Goal: Task Accomplishment & Management: Use online tool/utility

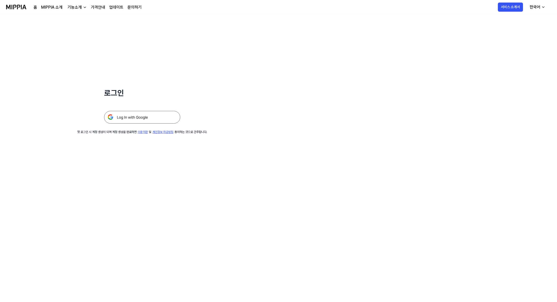
click at [144, 116] on img at bounding box center [142, 117] width 76 height 13
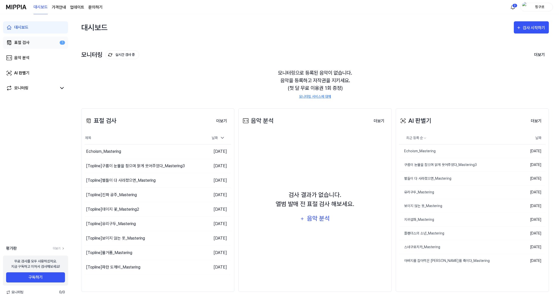
click at [30, 47] on link "표절 검사 1" at bounding box center [35, 43] width 65 height 12
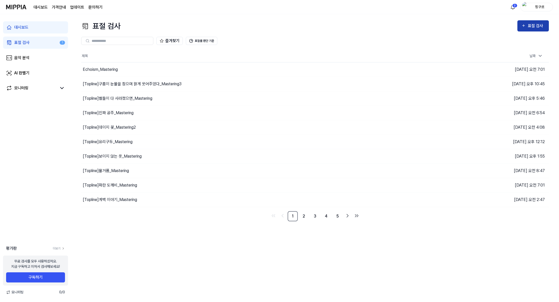
click at [536, 31] on button "표절 검사" at bounding box center [532, 25] width 31 height 11
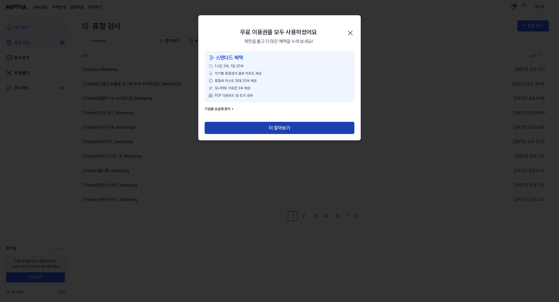
click at [301, 126] on button "더 알아보기" at bounding box center [279, 128] width 150 height 12
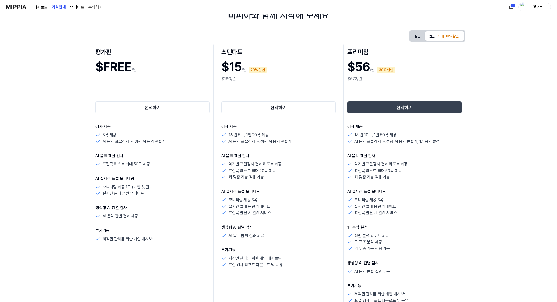
scroll to position [51, 0]
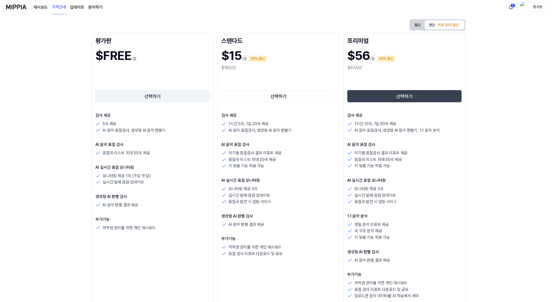
click at [161, 98] on button "선택하기" at bounding box center [152, 96] width 114 height 12
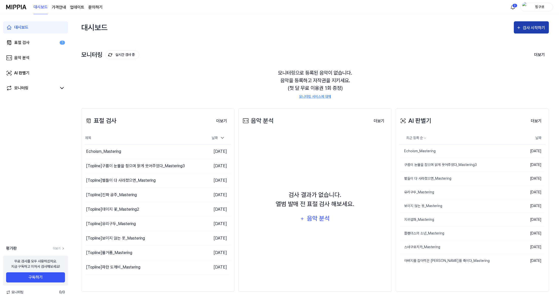
click at [527, 29] on div "검사 시작하기" at bounding box center [534, 28] width 24 height 7
click at [513, 41] on div "표절 검사" at bounding box center [522, 43] width 44 height 7
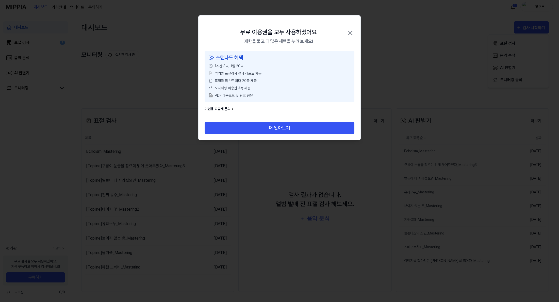
click at [148, 81] on div at bounding box center [279, 151] width 559 height 302
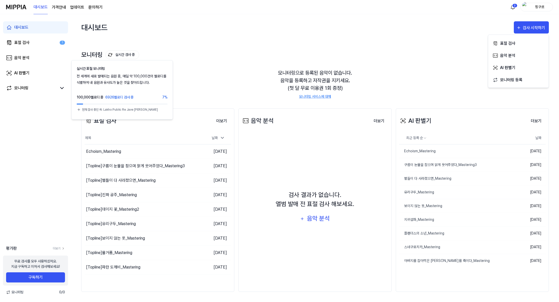
click at [112, 54] on button "실시간 검사 중" at bounding box center [122, 54] width 34 height 9
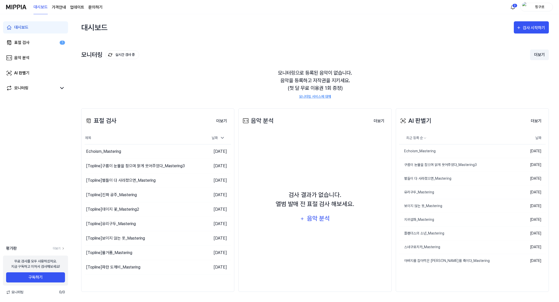
click at [544, 55] on button "더보기" at bounding box center [539, 54] width 19 height 11
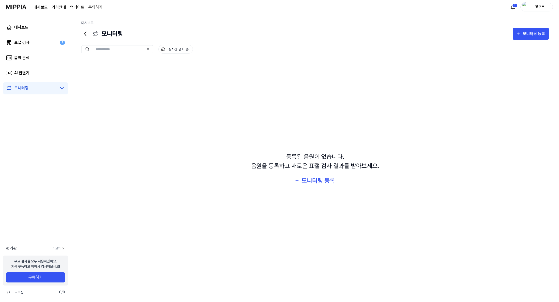
click at [86, 37] on icon at bounding box center [85, 34] width 8 height 8
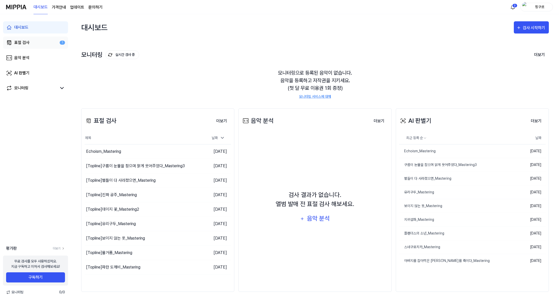
click at [51, 47] on link "표절 검사 1" at bounding box center [35, 43] width 65 height 12
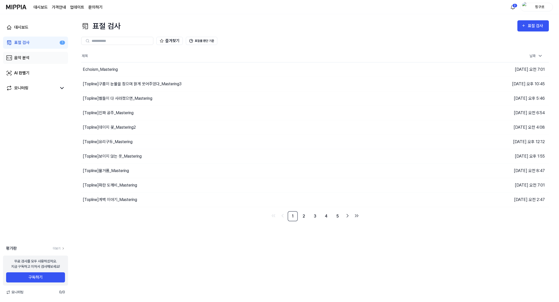
click at [47, 59] on link "음악 분석" at bounding box center [35, 58] width 65 height 12
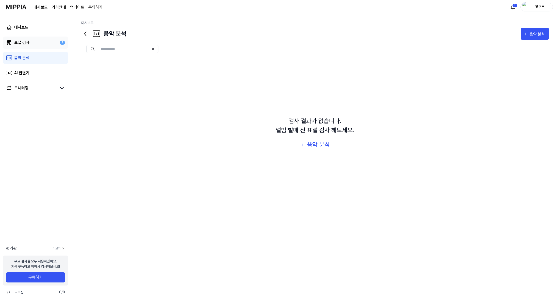
click at [51, 41] on link "표절 검사 1" at bounding box center [35, 43] width 65 height 12
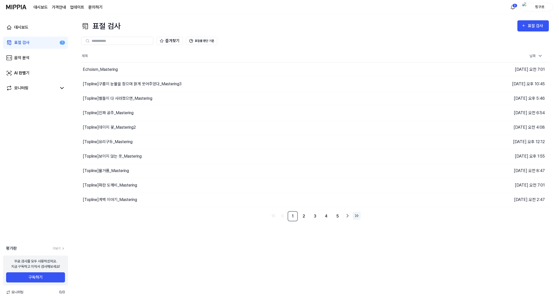
click at [354, 215] on icon "Go to last page" at bounding box center [356, 216] width 6 height 6
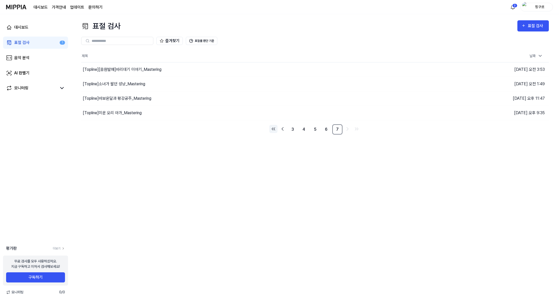
click at [276, 128] on icon "Go to first page" at bounding box center [273, 129] width 6 height 6
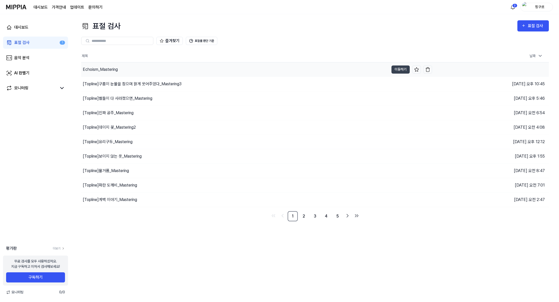
click at [222, 74] on div "Echoism_Mastering" at bounding box center [234, 69] width 307 height 14
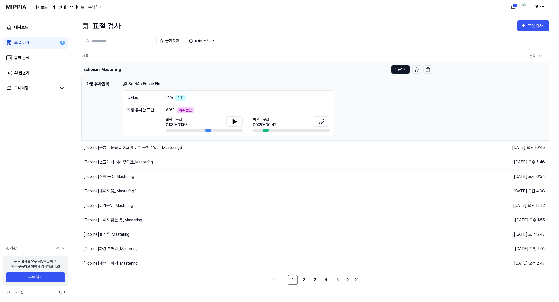
click at [400, 73] on button "이동하기" at bounding box center [400, 69] width 18 height 8
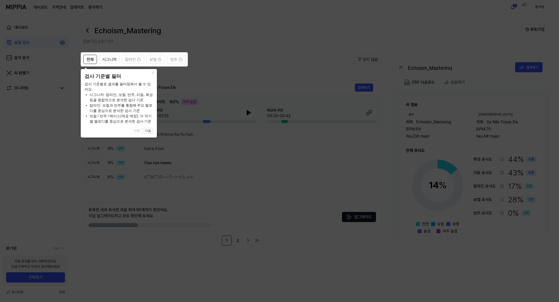
click at [157, 73] on icon at bounding box center [279, 151] width 559 height 302
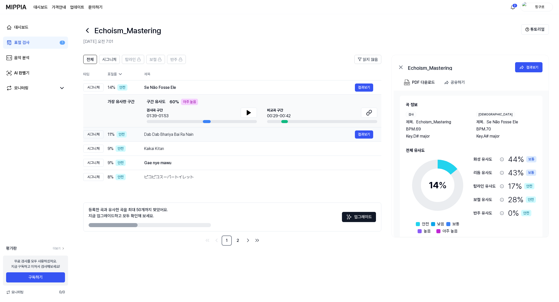
click at [222, 132] on div "Dab Dab Bhariya Bai Ra Nain" at bounding box center [249, 134] width 211 height 6
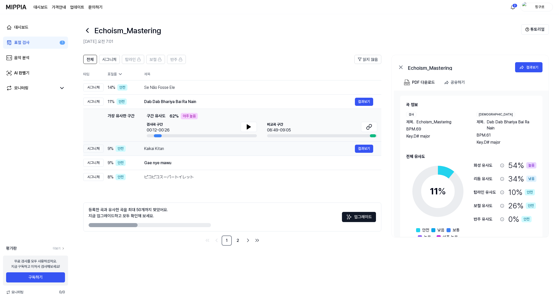
click at [239, 144] on td "Kaikai Kitan 결과보기" at bounding box center [258, 149] width 245 height 14
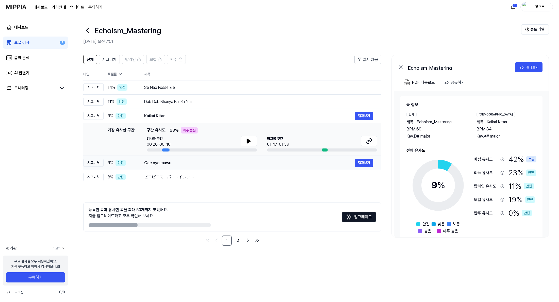
click at [246, 162] on div "Gae nye mawu" at bounding box center [249, 163] width 211 height 6
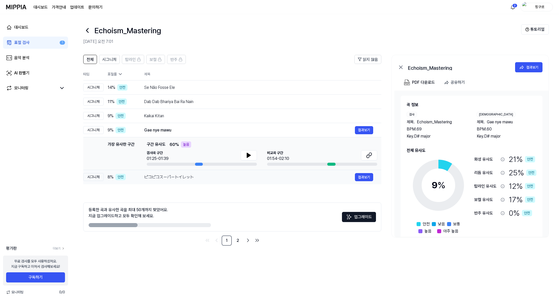
click at [248, 177] on div "ピコピコスーパートイレット" at bounding box center [249, 177] width 211 height 6
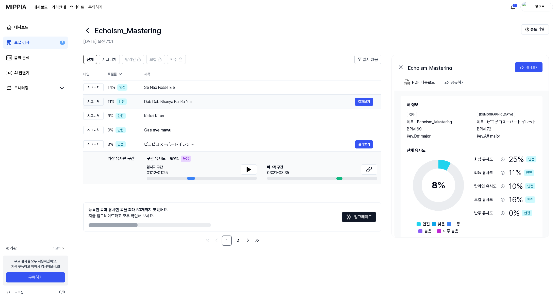
click at [250, 99] on div "Dab Dab Bhariya Bai Ra Nain" at bounding box center [249, 102] width 211 height 6
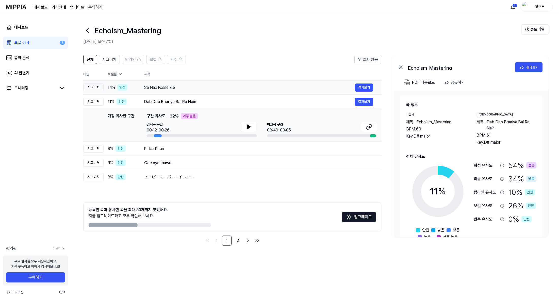
click at [247, 89] on div "Se Não Fosse Ele" at bounding box center [249, 87] width 211 height 6
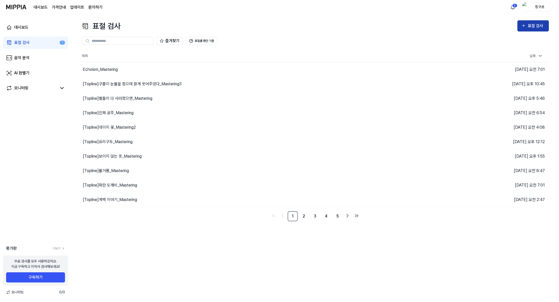
click at [533, 27] on div "표절 검사" at bounding box center [535, 26] width 17 height 7
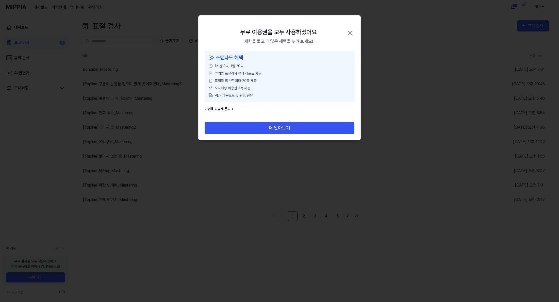
click at [351, 29] on div "무료 이용권을 모두 사용하셨어요 제한을 풀고 더 많은 혜택을 누려 보세요! 닫기" at bounding box center [279, 32] width 162 height 35
click at [351, 29] on icon "button" at bounding box center [350, 33] width 8 height 8
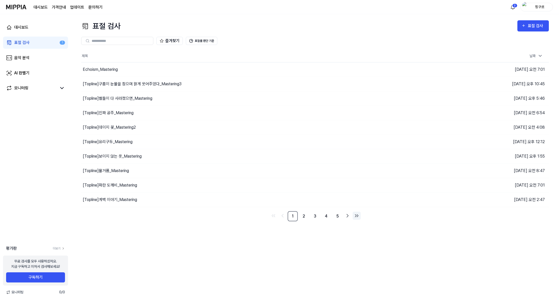
click at [354, 215] on icon "Go to last page" at bounding box center [356, 216] width 6 height 6
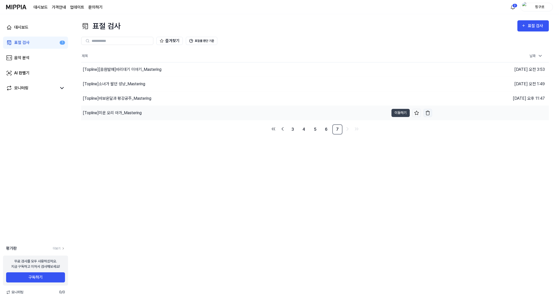
click at [428, 113] on img "button" at bounding box center [427, 112] width 5 height 5
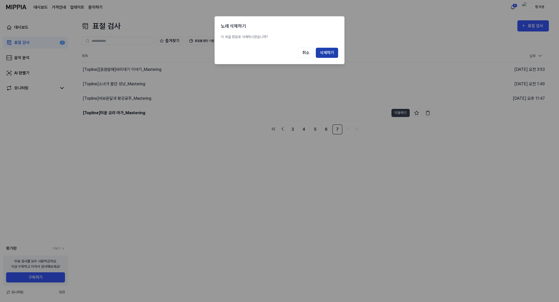
click at [331, 53] on button "삭제하기" at bounding box center [327, 53] width 22 height 10
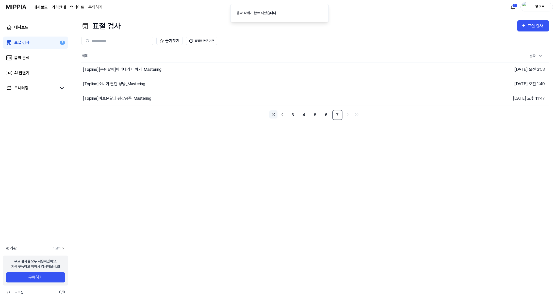
click at [276, 115] on link "Go to first page" at bounding box center [273, 114] width 8 height 8
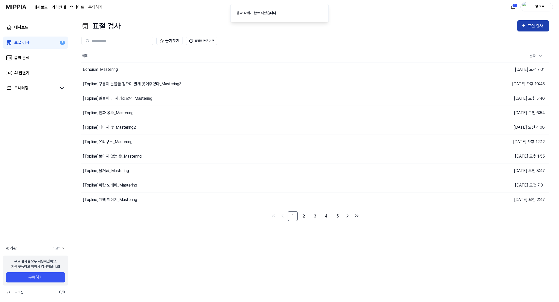
click at [527, 26] on div "표절 검사" at bounding box center [532, 26] width 23 height 7
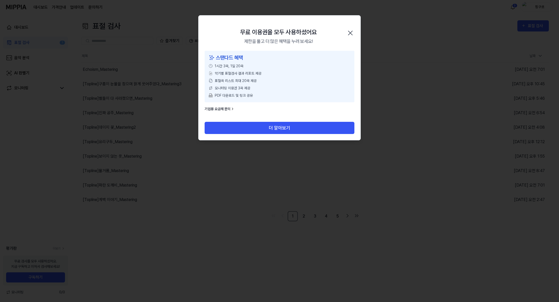
click at [351, 29] on div "무료 이용권을 모두 사용하셨어요 제한을 풀고 더 많은 혜택을 누려 보세요! 닫기" at bounding box center [279, 32] width 162 height 35
click at [347, 27] on div "무료 이용권을 모두 사용하셨어요 제한을 풀고 더 많은 혜택을 누려 보세요! 닫기" at bounding box center [279, 32] width 162 height 35
click at [349, 30] on icon "button" at bounding box center [350, 33] width 8 height 8
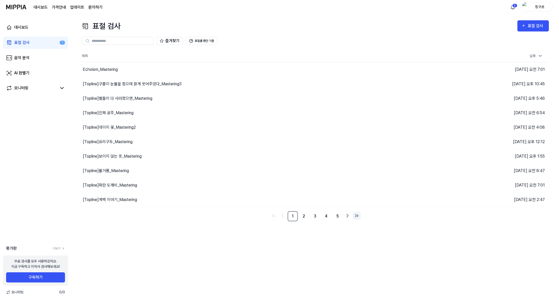
click at [359, 215] on icon "Go to last page" at bounding box center [356, 216] width 6 height 6
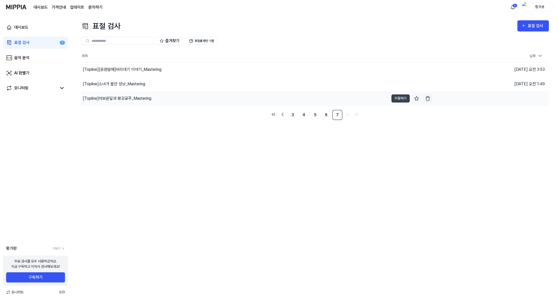
click at [426, 100] on img "button" at bounding box center [427, 98] width 5 height 5
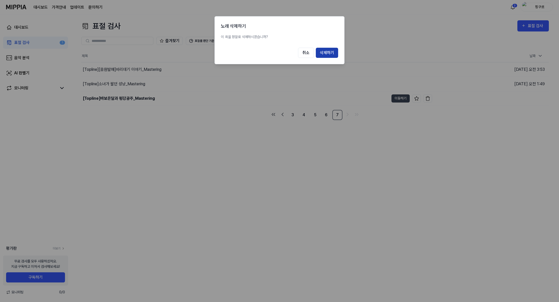
click at [325, 56] on button "삭제하기" at bounding box center [327, 53] width 22 height 10
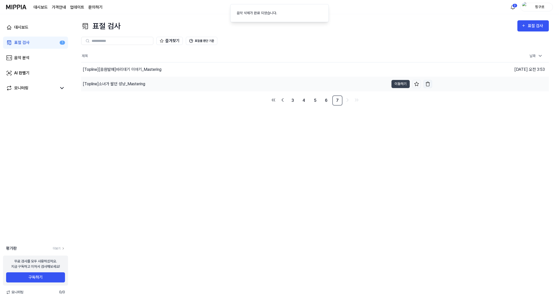
click at [426, 85] on img "button" at bounding box center [427, 83] width 5 height 5
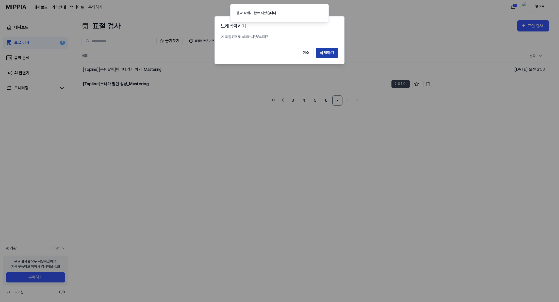
click at [331, 56] on button "삭제하기" at bounding box center [327, 53] width 22 height 10
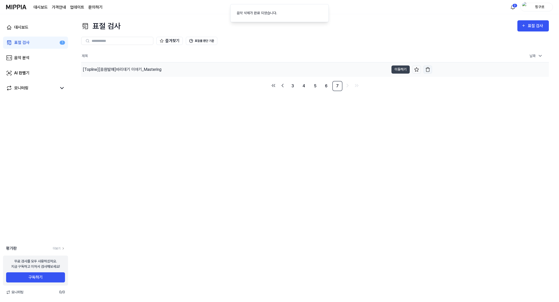
click at [427, 72] on button "button" at bounding box center [427, 69] width 9 height 8
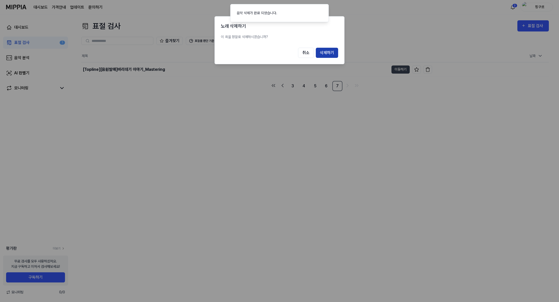
click at [334, 51] on button "삭제하기" at bounding box center [327, 53] width 22 height 10
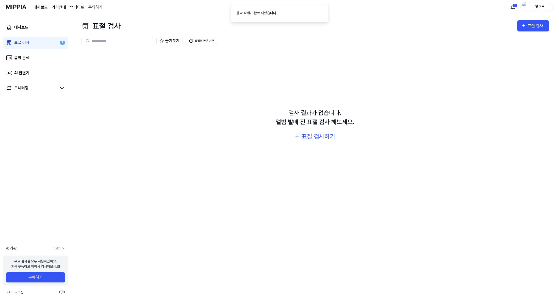
click at [46, 44] on link "표절 검사 1" at bounding box center [35, 43] width 65 height 12
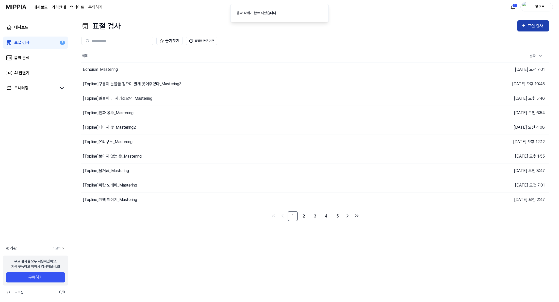
click at [538, 30] on button "표절 검사" at bounding box center [532, 25] width 31 height 11
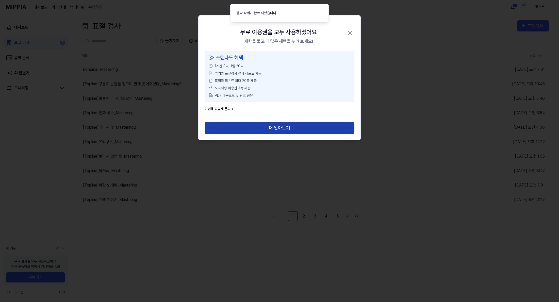
click at [286, 129] on button "더 알아보기" at bounding box center [279, 128] width 150 height 12
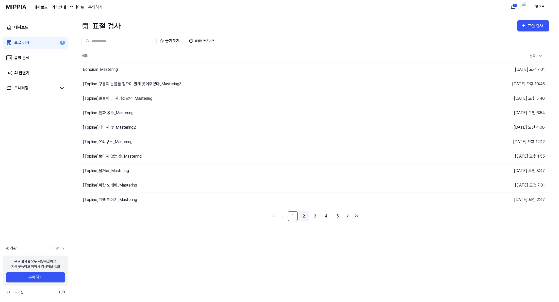
click at [300, 217] on link "2" at bounding box center [304, 216] width 10 height 10
click at [339, 217] on link "5" at bounding box center [337, 216] width 10 height 10
click at [426, 204] on td "[Topline] 소금 나르는 당나귀_Mastering 이동하기" at bounding box center [256, 200] width 351 height 14
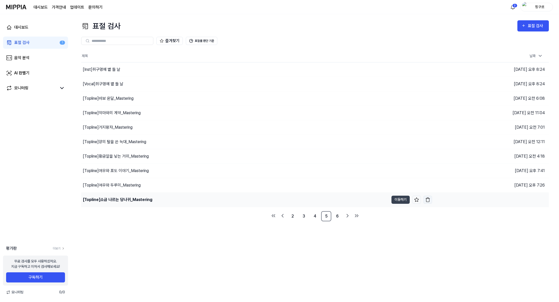
click at [429, 201] on img "button" at bounding box center [427, 199] width 5 height 5
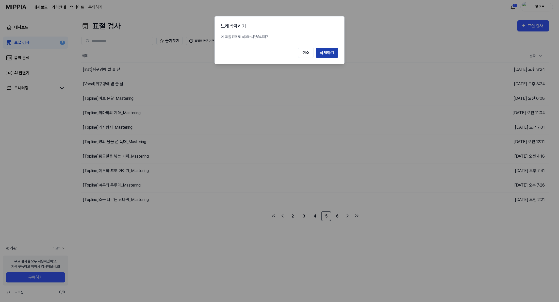
click at [328, 54] on button "삭제하기" at bounding box center [327, 53] width 22 height 10
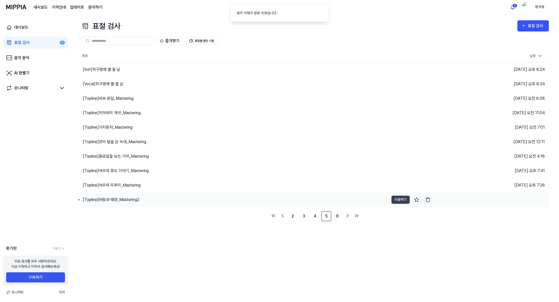
click at [426, 201] on img "button" at bounding box center [427, 199] width 5 height 5
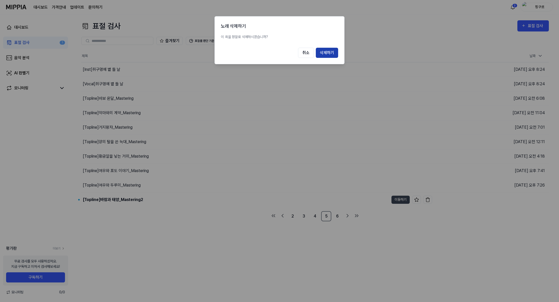
click at [333, 54] on button "삭제하기" at bounding box center [327, 53] width 22 height 10
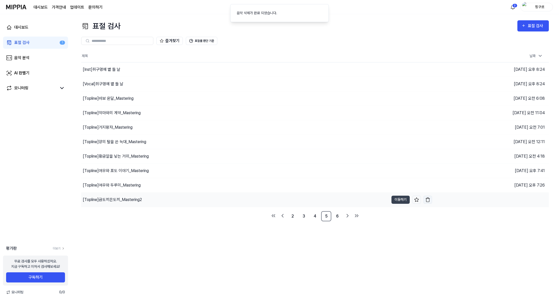
click at [429, 202] on button "button" at bounding box center [427, 200] width 9 height 8
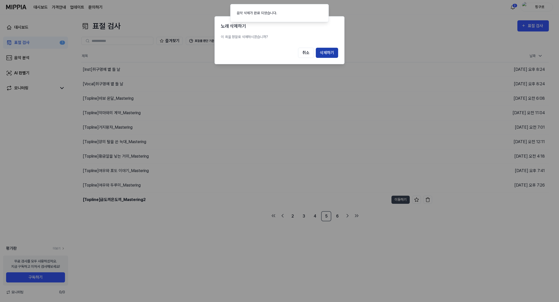
click at [322, 50] on button "삭제하기" at bounding box center [327, 53] width 22 height 10
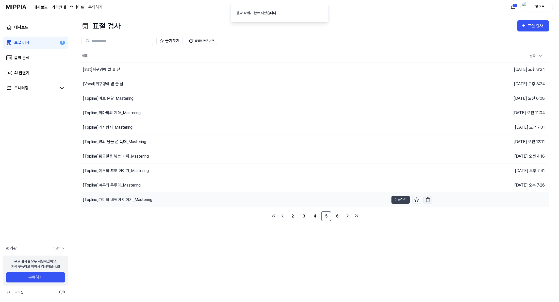
click at [427, 200] on img "button" at bounding box center [427, 199] width 5 height 5
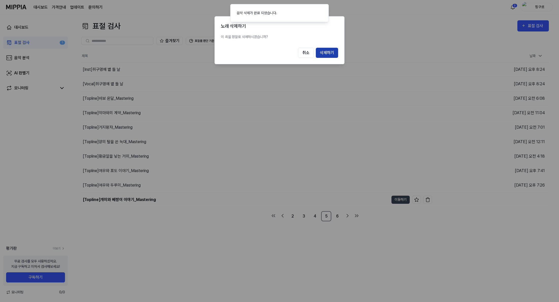
click at [335, 55] on button "삭제하기" at bounding box center [327, 53] width 22 height 10
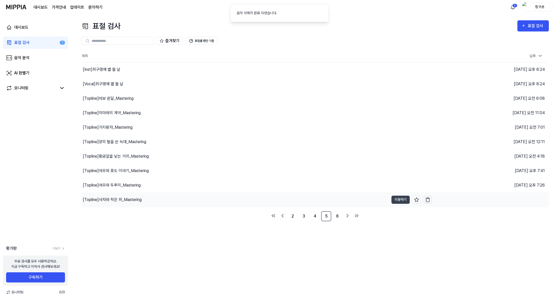
click at [428, 203] on button "button" at bounding box center [427, 200] width 9 height 8
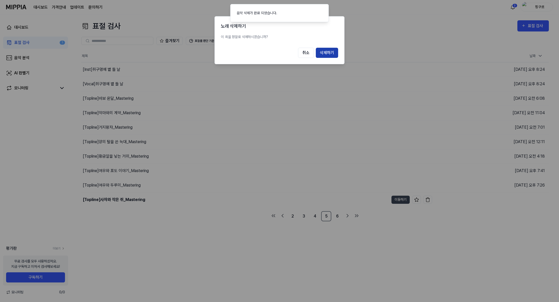
click at [319, 52] on button "삭제하기" at bounding box center [327, 53] width 22 height 10
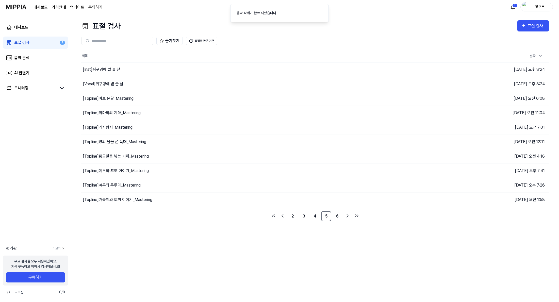
drag, startPoint x: 345, startPoint y: 216, endPoint x: 341, endPoint y: 216, distance: 3.0
click at [345, 216] on icon "Go to next page" at bounding box center [347, 216] width 6 height 6
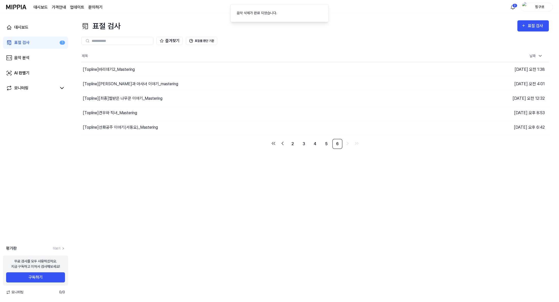
click at [341, 216] on div "표절 검사 표절 검사 표절 검사 음악 분석 AI 판별기 즐겨찾기 표절률 판단 기준 제목 날짜 [Topline] 바리데기2_Mastering 이…" at bounding box center [315, 158] width 488 height 288
click at [428, 128] on img "button" at bounding box center [427, 127] width 5 height 5
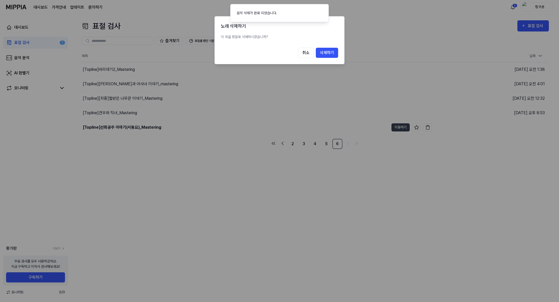
click at [326, 49] on button "삭제하기" at bounding box center [327, 53] width 22 height 10
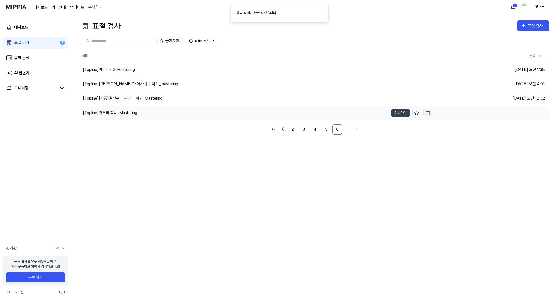
click at [429, 113] on img "button" at bounding box center [427, 112] width 5 height 5
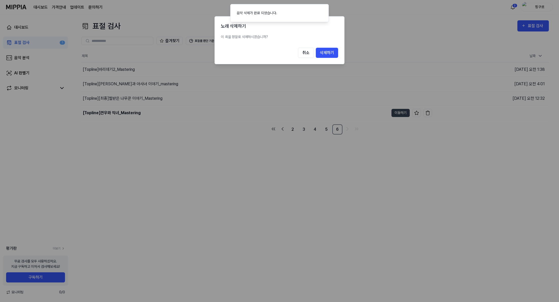
click at [298, 48] on button "취소" at bounding box center [306, 53] width 16 height 10
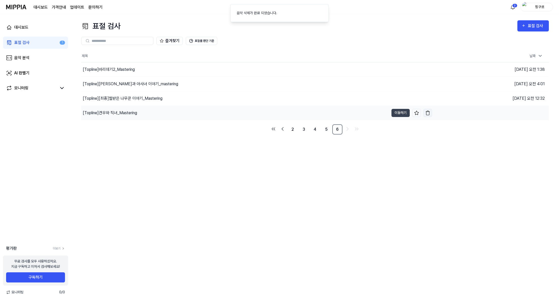
click at [428, 113] on img "button" at bounding box center [427, 112] width 5 height 5
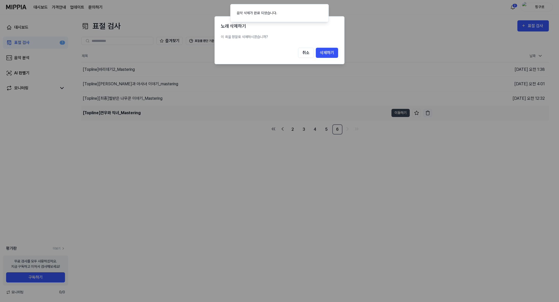
click at [298, 48] on button "취소" at bounding box center [306, 53] width 16 height 10
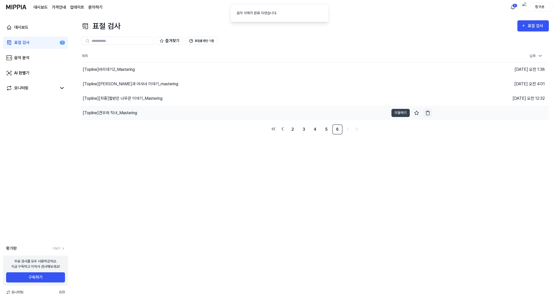
click at [428, 113] on img "button" at bounding box center [427, 112] width 5 height 5
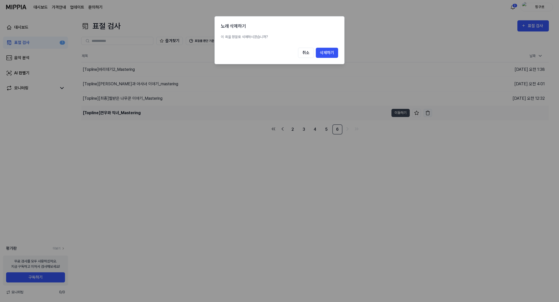
click at [298, 48] on button "취소" at bounding box center [306, 53] width 16 height 10
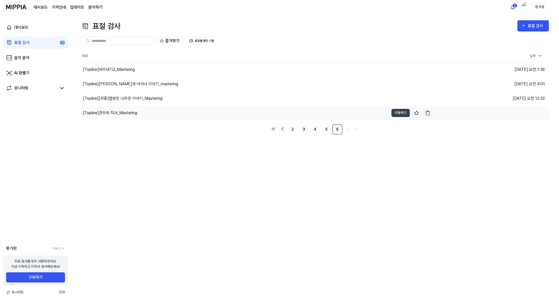
click at [428, 113] on img "button" at bounding box center [427, 112] width 5 height 5
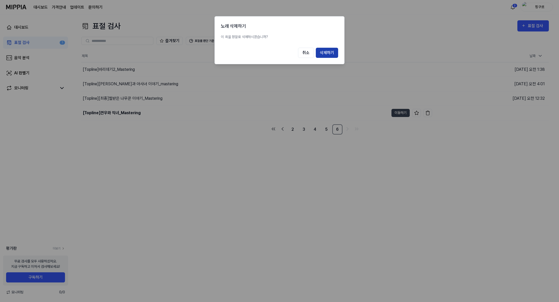
click at [333, 53] on button "삭제하기" at bounding box center [327, 53] width 22 height 10
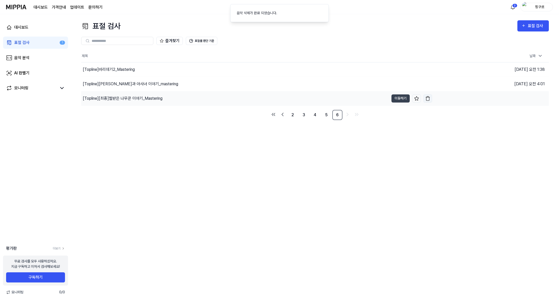
click at [427, 101] on button "button" at bounding box center [427, 98] width 9 height 8
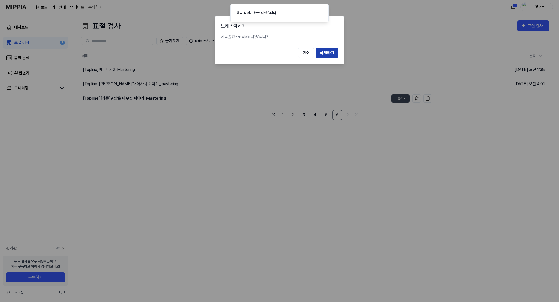
click at [334, 52] on button "삭제하기" at bounding box center [327, 53] width 22 height 10
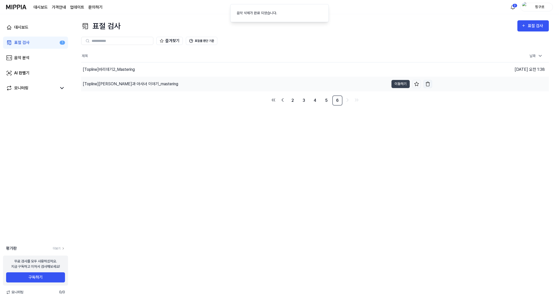
click at [431, 84] on button "button" at bounding box center [427, 84] width 9 height 8
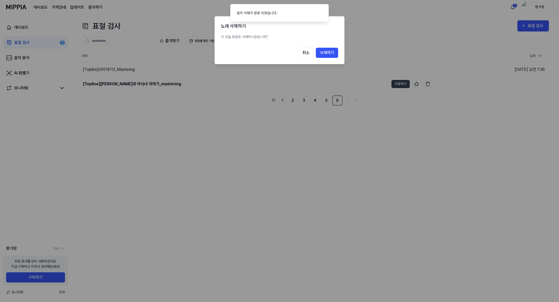
click at [332, 46] on div "노래 삭제하기 이 곡을 정말로 삭제하시겠습니까? 취소 삭제하기" at bounding box center [279, 40] width 130 height 48
click at [332, 49] on button "삭제하기" at bounding box center [327, 53] width 22 height 10
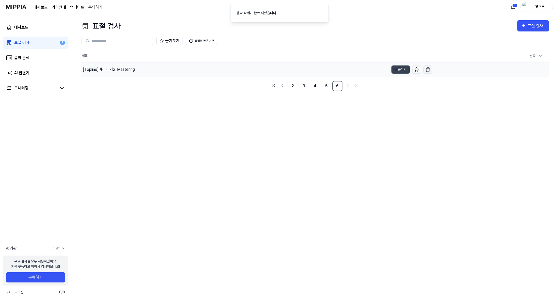
click at [425, 70] on img "button" at bounding box center [427, 69] width 5 height 5
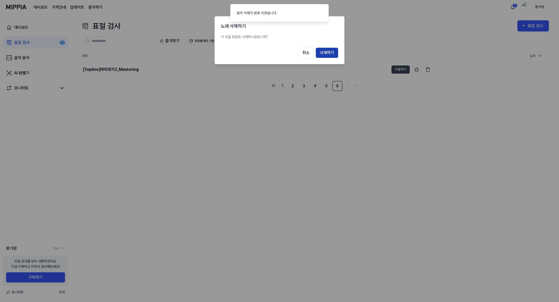
click at [331, 49] on button "삭제하기" at bounding box center [327, 53] width 22 height 10
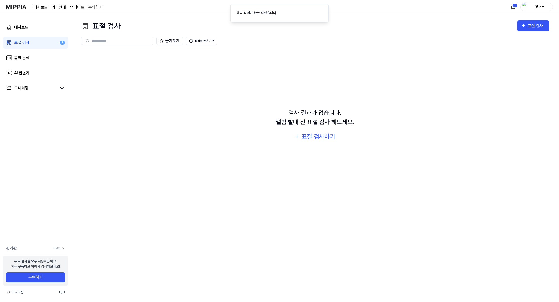
click at [330, 131] on button "표절 검사하기" at bounding box center [314, 137] width 47 height 12
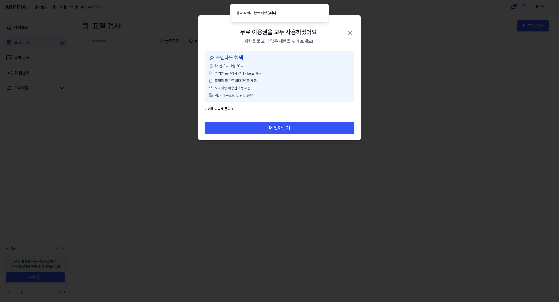
click at [350, 29] on icon "button" at bounding box center [350, 33] width 8 height 8
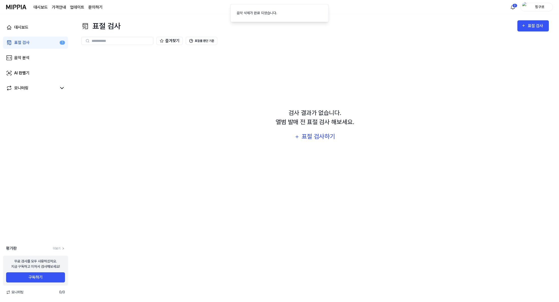
click at [48, 51] on div "대시보드 표절 검사 1 음악 분석 AI 판별기 모니터링" at bounding box center [35, 57] width 71 height 87
click at [28, 56] on div "음악 분석" at bounding box center [21, 58] width 15 height 6
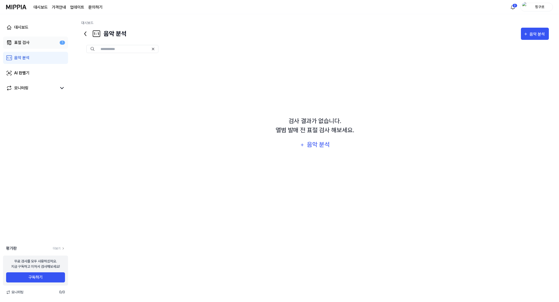
click at [36, 47] on link "표절 검사 1" at bounding box center [35, 43] width 65 height 12
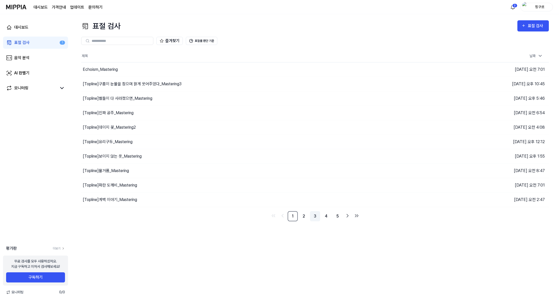
click at [311, 216] on link "3" at bounding box center [315, 216] width 10 height 10
click at [425, 202] on button "button" at bounding box center [427, 200] width 9 height 8
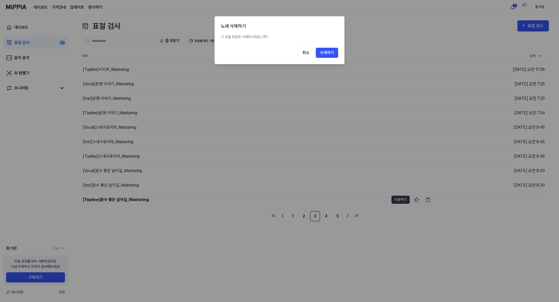
click at [334, 45] on div "노래 삭제하기 이 곡을 정말로 삭제하시겠습니까? 취소 삭제하기" at bounding box center [279, 40] width 130 height 48
click at [335, 60] on div "노래 삭제하기 이 곡을 정말로 삭제하시겠습니까? 취소 삭제하기" at bounding box center [279, 40] width 130 height 48
click at [329, 54] on button "삭제하기" at bounding box center [327, 53] width 22 height 10
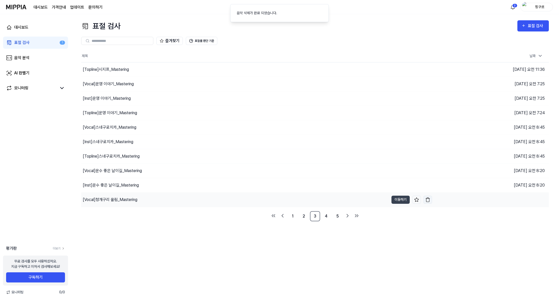
click at [426, 200] on img "button" at bounding box center [427, 199] width 5 height 5
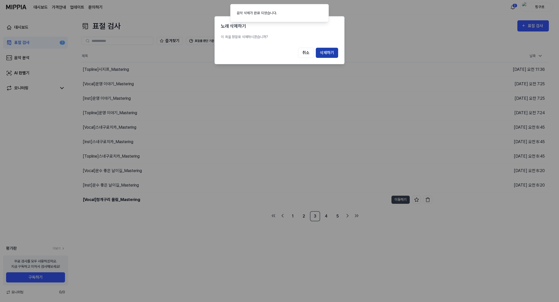
click at [322, 49] on button "삭제하기" at bounding box center [327, 53] width 22 height 10
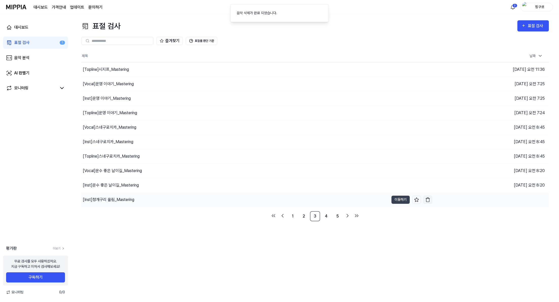
click at [428, 201] on img "button" at bounding box center [427, 199] width 5 height 5
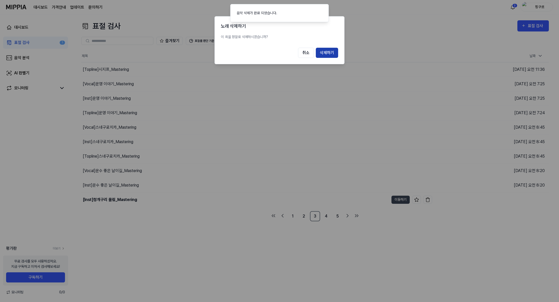
click at [317, 53] on button "삭제하기" at bounding box center [327, 53] width 22 height 10
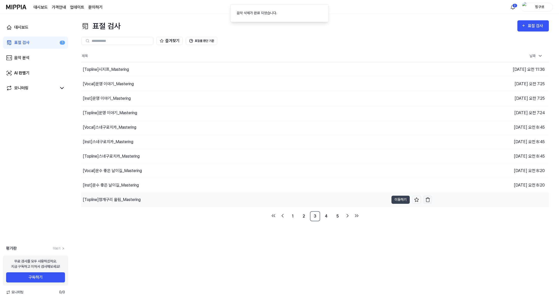
click at [425, 199] on img "button" at bounding box center [427, 199] width 5 height 5
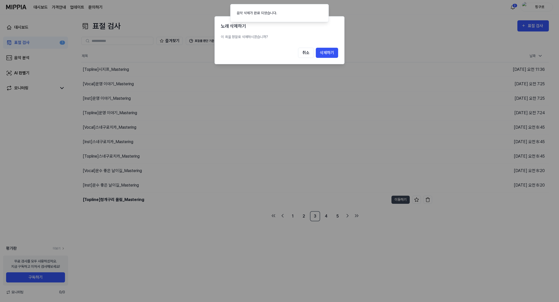
click at [332, 48] on button "삭제하기" at bounding box center [327, 53] width 22 height 10
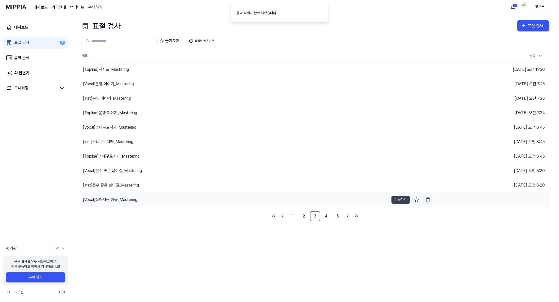
click at [426, 201] on img "button" at bounding box center [427, 199] width 5 height 5
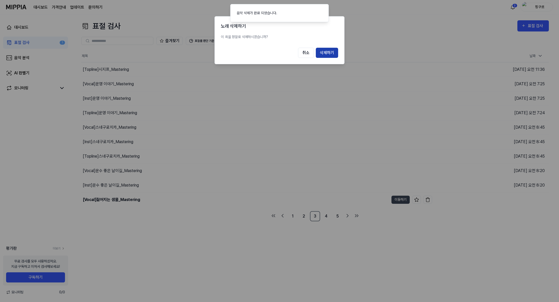
click at [331, 52] on button "삭제하기" at bounding box center [327, 53] width 22 height 10
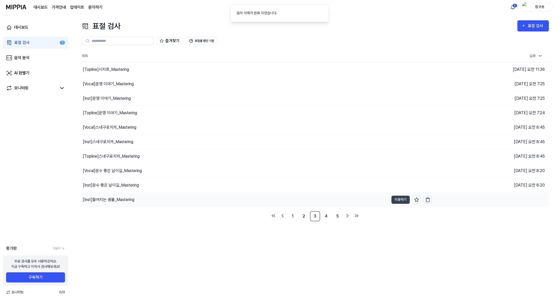
click at [430, 202] on button "button" at bounding box center [427, 200] width 9 height 8
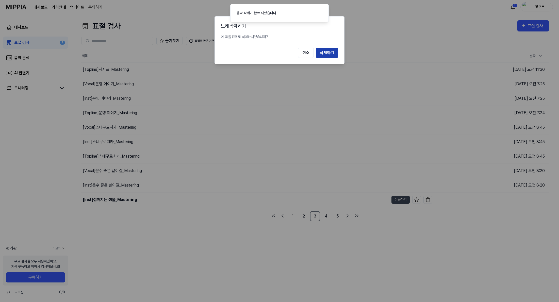
drag, startPoint x: 326, startPoint y: 55, endPoint x: 394, endPoint y: 111, distance: 88.0
click at [327, 55] on button "삭제하기" at bounding box center [327, 53] width 22 height 10
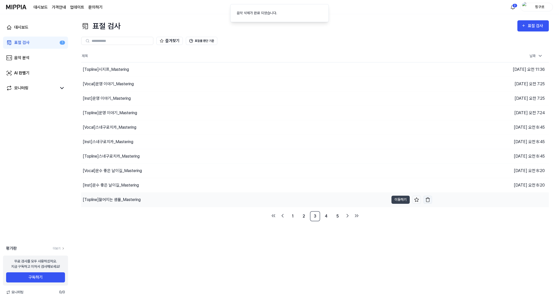
click at [431, 197] on button "button" at bounding box center [427, 200] width 9 height 8
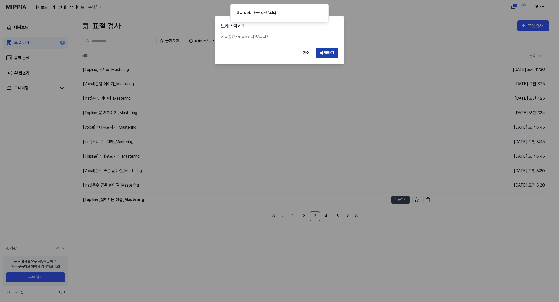
click at [332, 57] on button "삭제하기" at bounding box center [327, 53] width 22 height 10
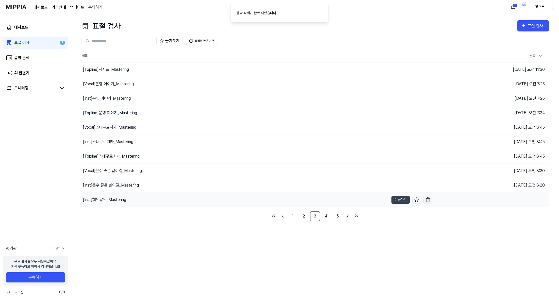
click at [424, 199] on button "button" at bounding box center [427, 200] width 9 height 8
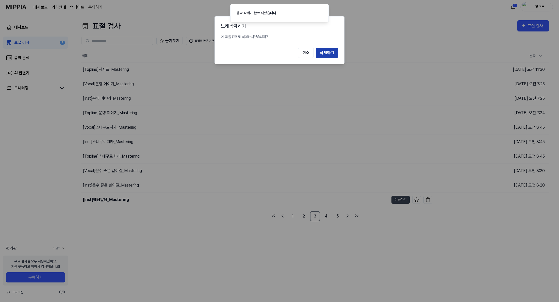
click at [318, 53] on button "삭제하기" at bounding box center [327, 53] width 22 height 10
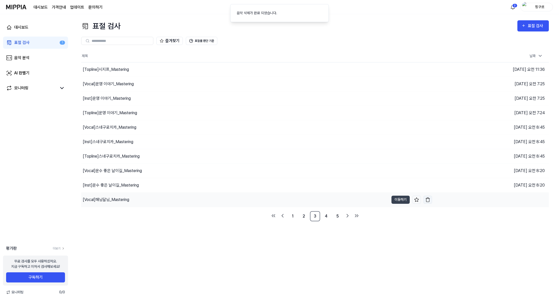
click at [424, 198] on button "button" at bounding box center [427, 200] width 9 height 8
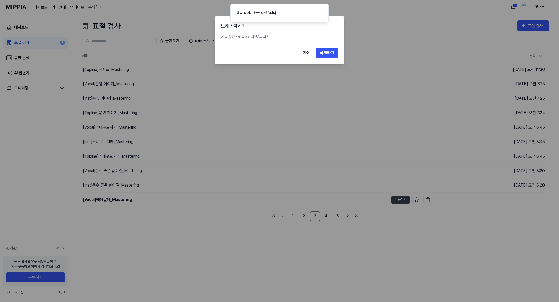
click at [325, 56] on button "삭제하기" at bounding box center [327, 53] width 22 height 10
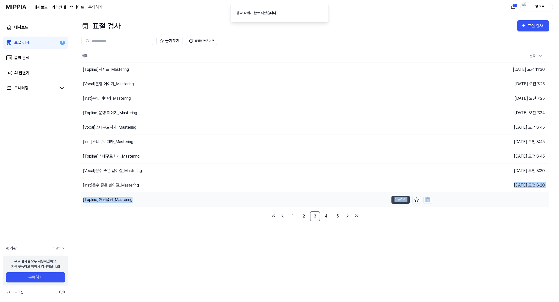
click at [427, 193] on tbody "[Topline] 시지프_Mastering 이동하기 2025.02.20 오전 11:36 [Vocal] 운영 이야기_Mastering 이동하기 …" at bounding box center [314, 134] width 467 height 145
click at [429, 200] on img "button" at bounding box center [427, 199] width 5 height 5
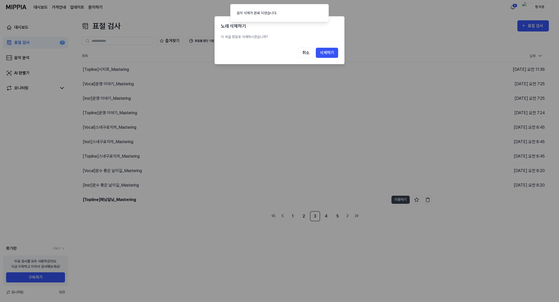
click at [335, 47] on div "노래 삭제하기 이 곡을 정말로 삭제하시겠습니까? 취소 삭제하기" at bounding box center [279, 40] width 130 height 48
click at [336, 52] on button "삭제하기" at bounding box center [327, 53] width 22 height 10
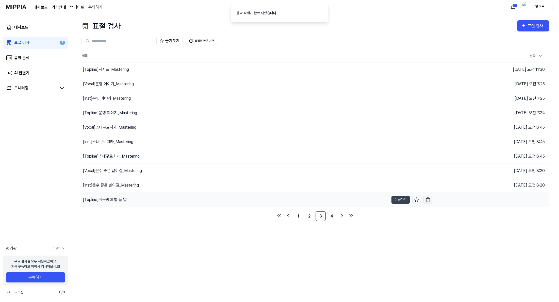
click at [427, 200] on img "button" at bounding box center [427, 199] width 5 height 5
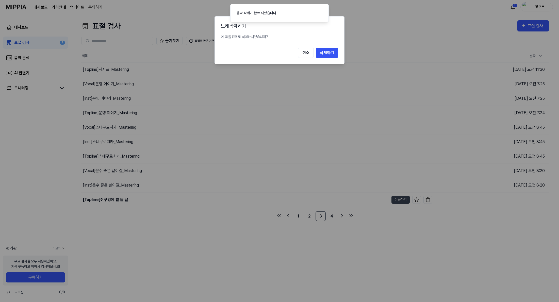
click at [325, 52] on button "삭제하기" at bounding box center [327, 53] width 22 height 10
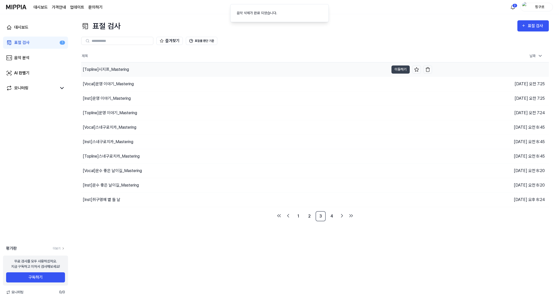
click at [422, 67] on td "[Topline] 시지프_Mastering 이동하기" at bounding box center [256, 69] width 351 height 14
click at [426, 67] on img "button" at bounding box center [427, 69] width 5 height 5
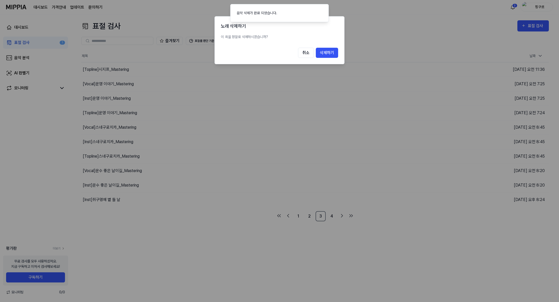
click at [333, 47] on div "노래 삭제하기 이 곡을 정말로 삭제하시겠습니까? 취소 삭제하기" at bounding box center [279, 40] width 130 height 48
click at [310, 55] on button "취소" at bounding box center [306, 53] width 16 height 10
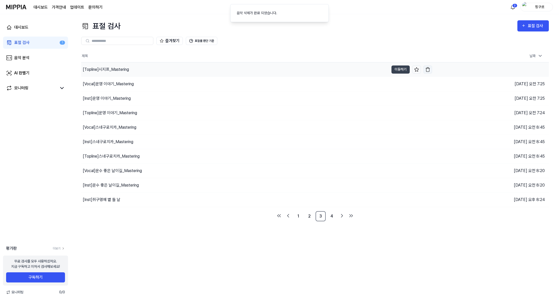
click at [425, 67] on img "button" at bounding box center [427, 69] width 5 height 5
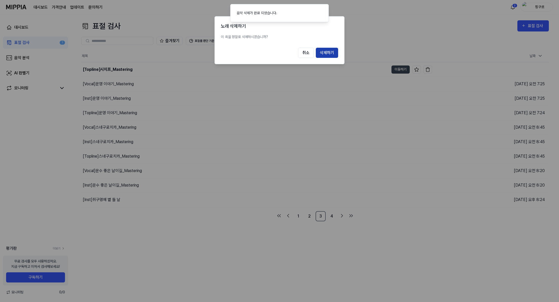
click at [332, 56] on button "삭제하기" at bounding box center [327, 53] width 22 height 10
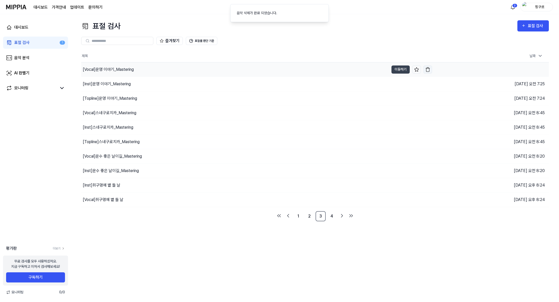
click at [425, 68] on img "button" at bounding box center [427, 69] width 5 height 5
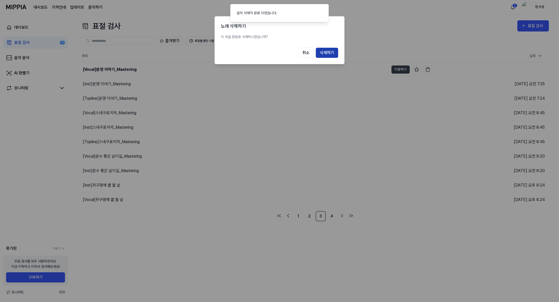
click at [324, 50] on button "삭제하기" at bounding box center [327, 53] width 22 height 10
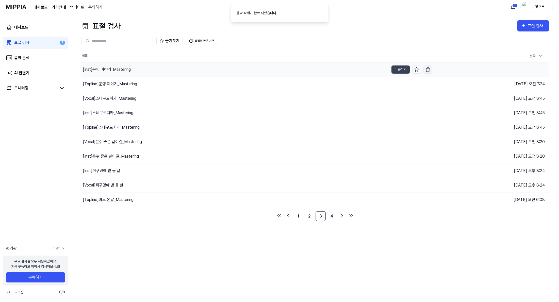
click at [425, 65] on button "button" at bounding box center [427, 69] width 9 height 8
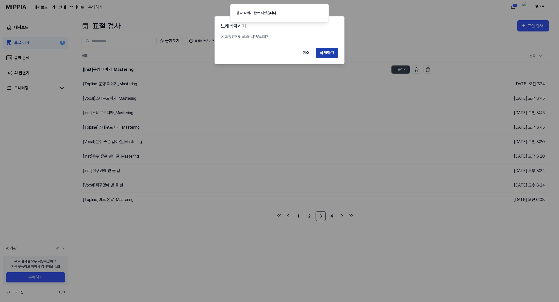
click at [336, 49] on button "삭제하기" at bounding box center [327, 53] width 22 height 10
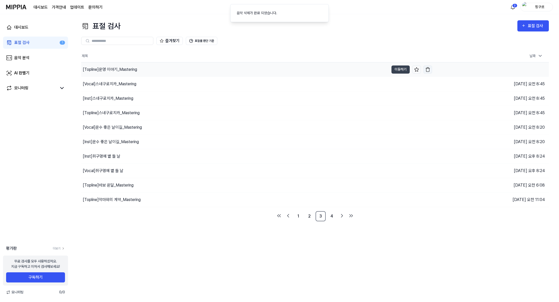
click at [428, 70] on img "button" at bounding box center [427, 69] width 5 height 5
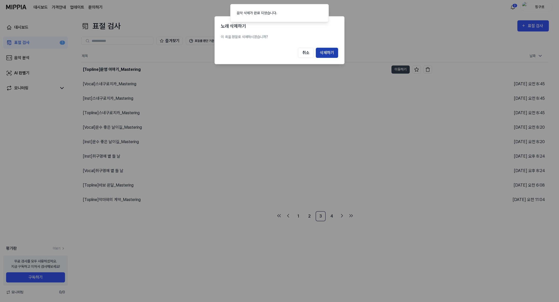
click at [329, 54] on button "삭제하기" at bounding box center [327, 53] width 22 height 10
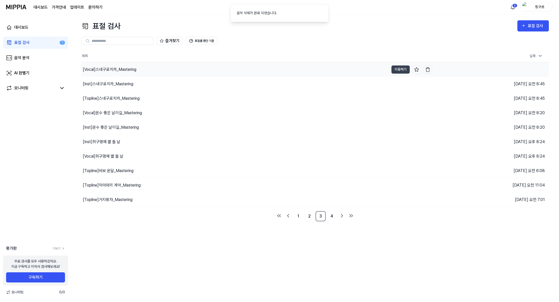
click at [425, 67] on img "button" at bounding box center [427, 69] width 5 height 5
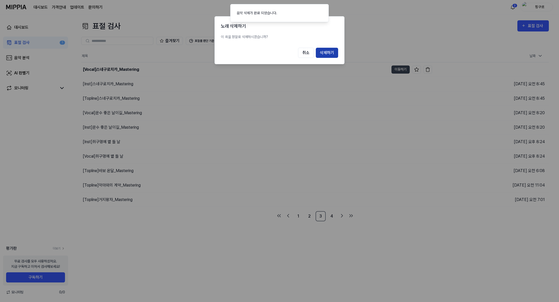
click at [327, 53] on button "삭제하기" at bounding box center [327, 53] width 22 height 10
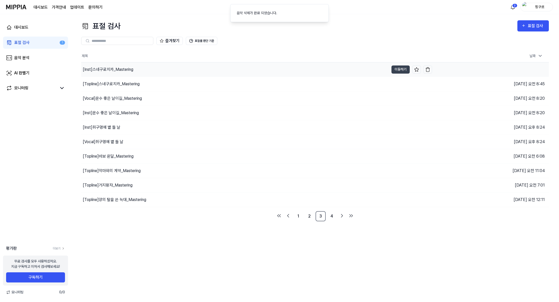
click at [426, 64] on td "[Inst] 스네구로치카_Mastering 이동하기" at bounding box center [256, 69] width 351 height 14
click at [426, 67] on img "button" at bounding box center [427, 69] width 5 height 5
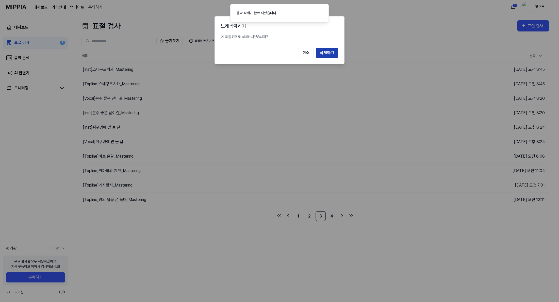
click at [325, 53] on button "삭제하기" at bounding box center [327, 53] width 22 height 10
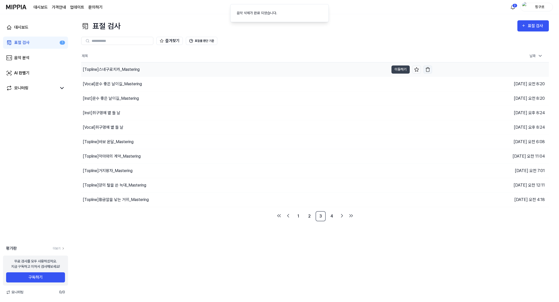
click at [427, 70] on img "button" at bounding box center [427, 69] width 5 height 5
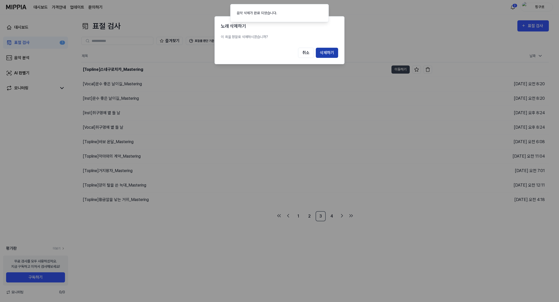
drag, startPoint x: 331, startPoint y: 51, endPoint x: 404, endPoint y: 63, distance: 74.2
click at [331, 52] on button "삭제하기" at bounding box center [327, 53] width 22 height 10
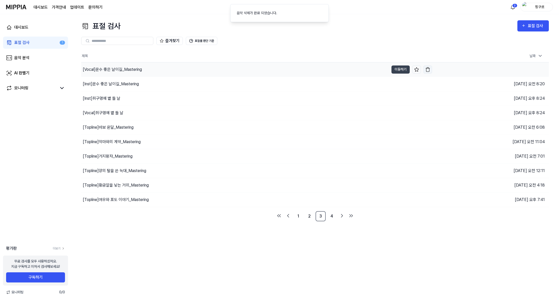
click at [425, 68] on button "button" at bounding box center [427, 69] width 9 height 8
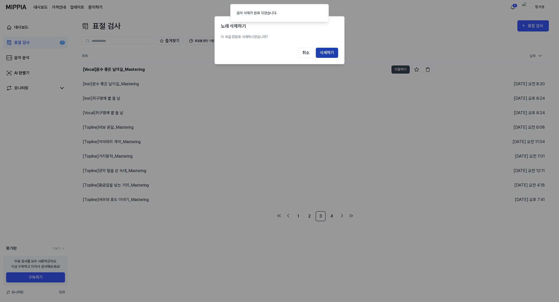
click at [326, 49] on button "삭제하기" at bounding box center [327, 53] width 22 height 10
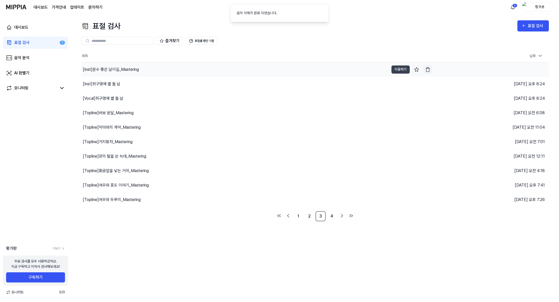
click at [426, 69] on img "button" at bounding box center [427, 69] width 5 height 5
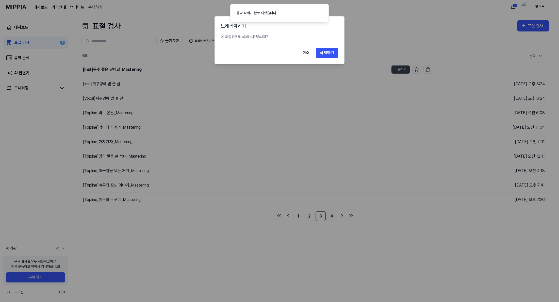
click at [338, 60] on div "노래 삭제하기 이 곡을 정말로 삭제하시겠습니까? 취소 삭제하기" at bounding box center [279, 40] width 130 height 48
click at [334, 55] on button "삭제하기" at bounding box center [327, 53] width 22 height 10
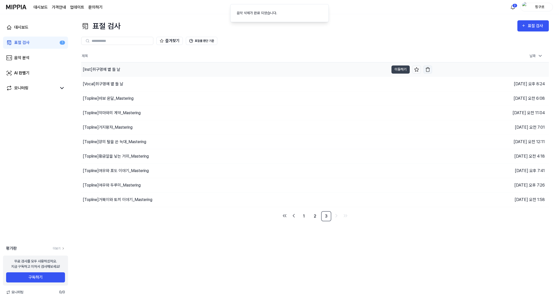
click at [428, 70] on img "button" at bounding box center [427, 69] width 5 height 5
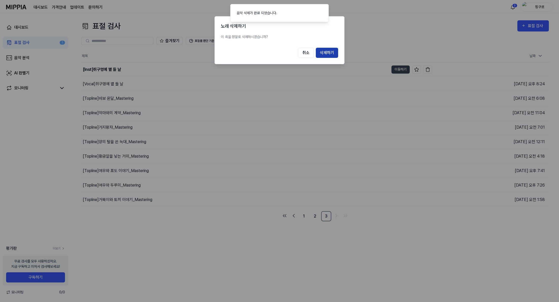
click at [330, 56] on button "삭제하기" at bounding box center [327, 53] width 22 height 10
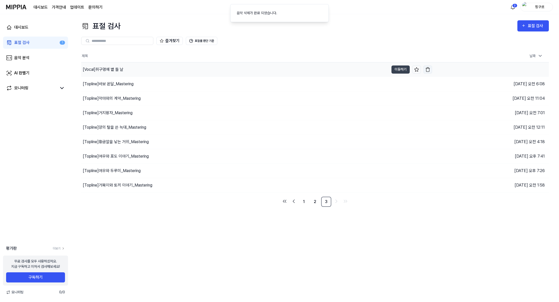
click at [425, 69] on img "button" at bounding box center [427, 69] width 5 height 5
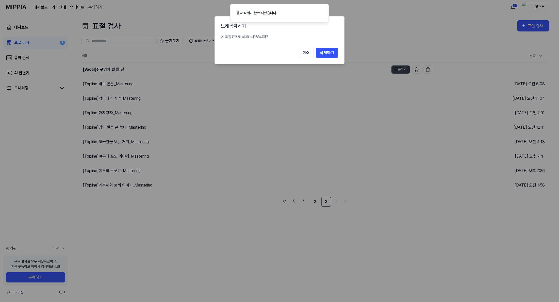
click at [336, 54] on button "삭제하기" at bounding box center [327, 53] width 22 height 10
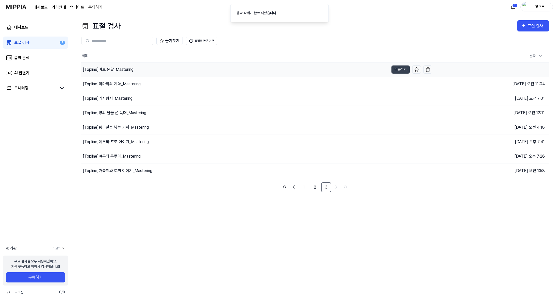
click at [425, 64] on td "[Topline] 바보 온달_Mastering 이동하기" at bounding box center [256, 69] width 351 height 14
click at [426, 67] on img "button" at bounding box center [427, 69] width 5 height 5
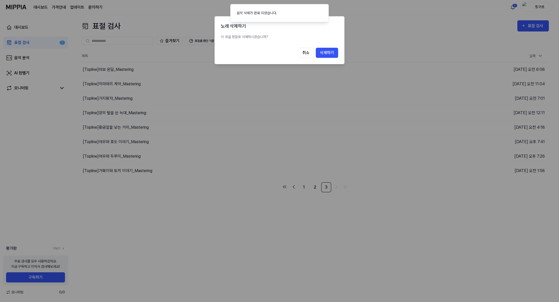
click at [332, 54] on button "삭제하기" at bounding box center [327, 53] width 22 height 10
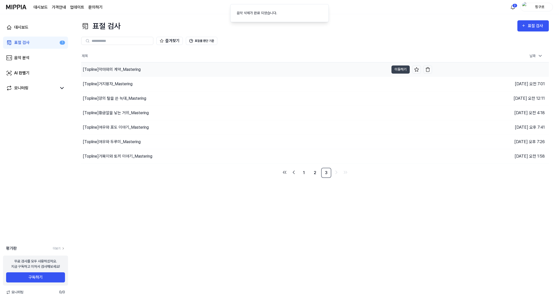
click at [423, 67] on td "[Topline] 악마와의 계약_Mastering 이동하기" at bounding box center [256, 69] width 351 height 14
click at [427, 67] on img "button" at bounding box center [427, 69] width 5 height 5
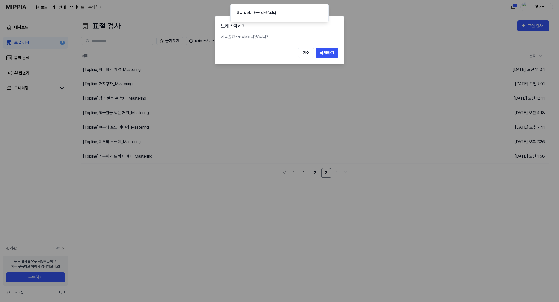
click at [333, 55] on button "삭제하기" at bounding box center [327, 53] width 22 height 10
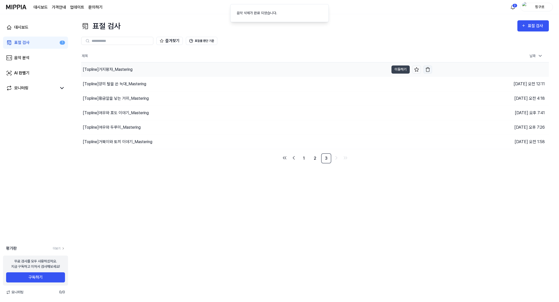
drag, startPoint x: 416, startPoint y: 67, endPoint x: 426, endPoint y: 68, distance: 10.2
click at [420, 67] on button at bounding box center [416, 69] width 9 height 8
click at [428, 68] on img "button" at bounding box center [427, 69] width 5 height 5
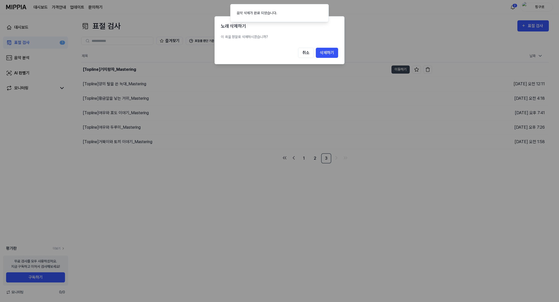
click at [338, 58] on div "노래 삭제하기 이 곡을 정말로 삭제하시겠습니까? 취소 삭제하기" at bounding box center [279, 40] width 130 height 48
drag, startPoint x: 337, startPoint y: 55, endPoint x: 346, endPoint y: 55, distance: 8.6
click at [339, 55] on div "노래 삭제하기 이 곡을 정말로 삭제하시겠습니까? 취소 삭제하기" at bounding box center [279, 40] width 130 height 48
click at [329, 53] on button "삭제하기" at bounding box center [327, 53] width 22 height 10
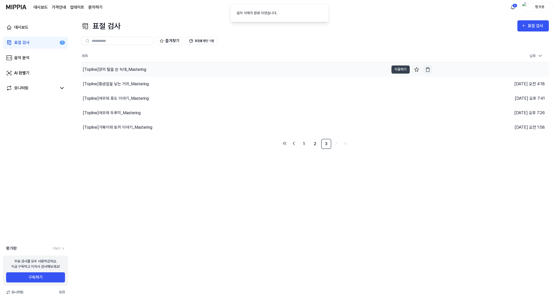
click at [429, 70] on img "button" at bounding box center [427, 69] width 5 height 5
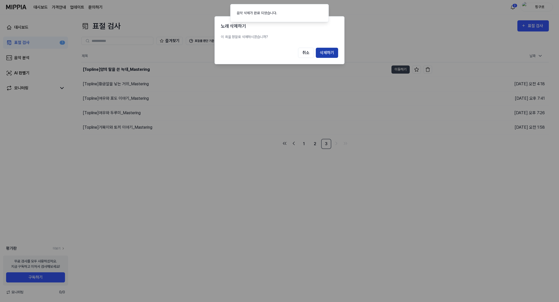
click at [324, 54] on button "삭제하기" at bounding box center [327, 53] width 22 height 10
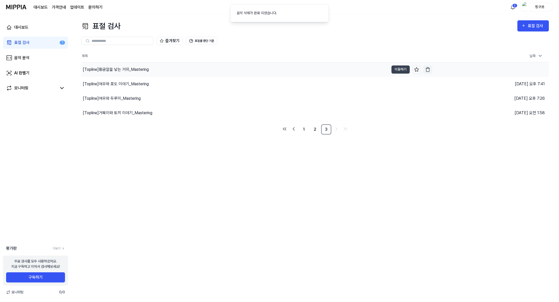
click at [429, 70] on img "button" at bounding box center [427, 69] width 5 height 5
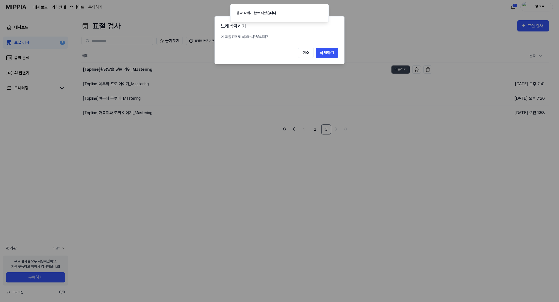
click at [346, 53] on div at bounding box center [279, 151] width 559 height 302
click at [332, 53] on button "삭제하기" at bounding box center [327, 53] width 22 height 10
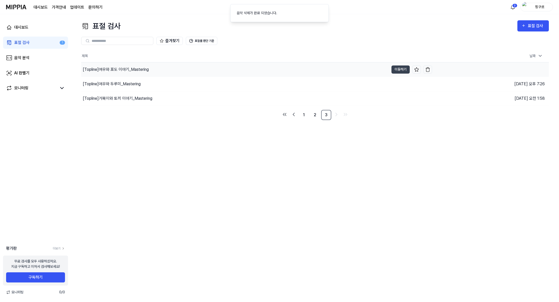
click at [433, 68] on td "2025.01.12 오후 7:41" at bounding box center [490, 69] width 117 height 14
click at [430, 68] on img "button" at bounding box center [427, 69] width 5 height 5
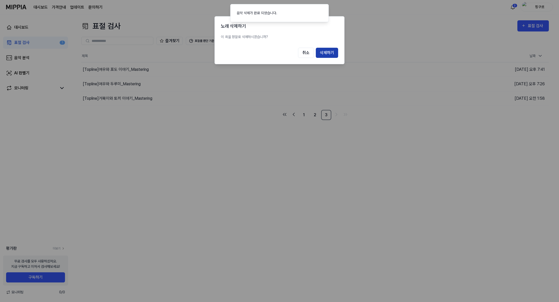
click at [328, 51] on button "삭제하기" at bounding box center [327, 53] width 22 height 10
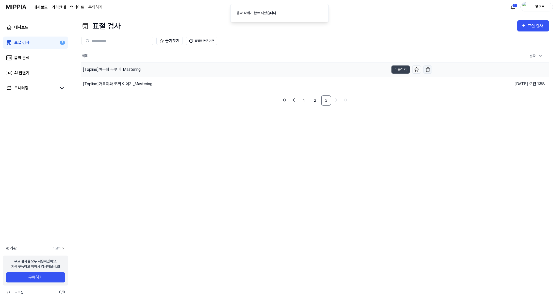
click at [430, 69] on img "button" at bounding box center [427, 69] width 5 height 5
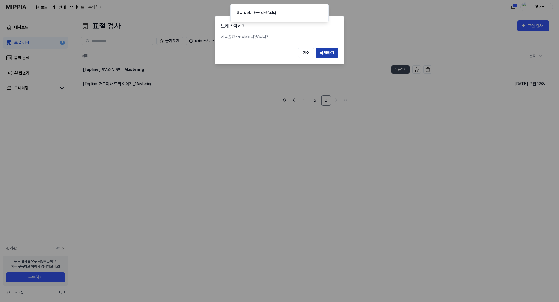
click at [331, 53] on button "삭제하기" at bounding box center [327, 53] width 22 height 10
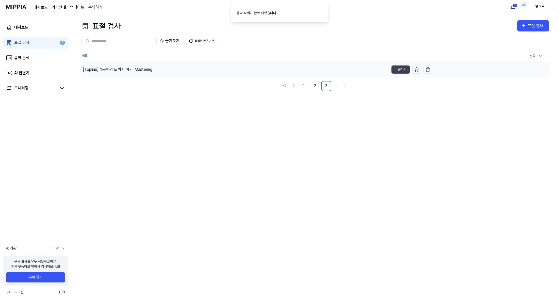
click at [433, 69] on td "2025.01.10 오전 1:58" at bounding box center [490, 69] width 117 height 14
click at [420, 67] on button at bounding box center [416, 69] width 9 height 8
click at [429, 67] on img "button" at bounding box center [427, 69] width 5 height 5
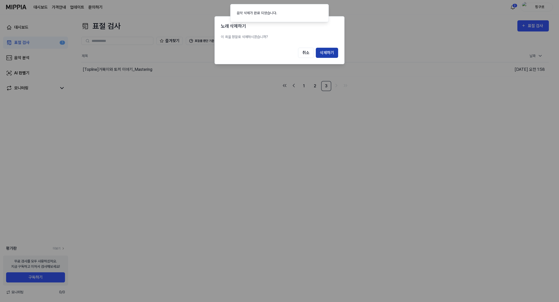
click at [334, 55] on button "삭제하기" at bounding box center [327, 53] width 22 height 10
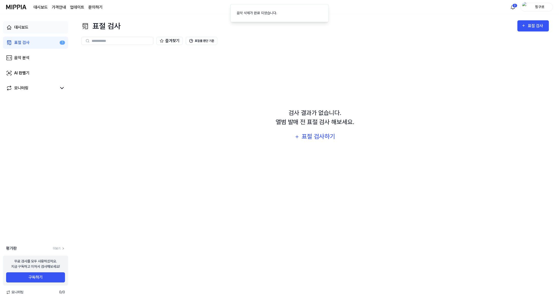
click at [27, 27] on div "대시보드" at bounding box center [21, 27] width 14 height 6
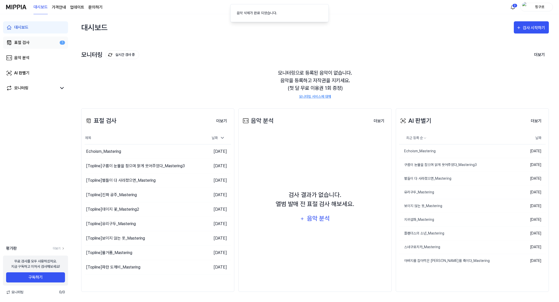
click at [29, 47] on link "표절 검사 1" at bounding box center [35, 43] width 65 height 12
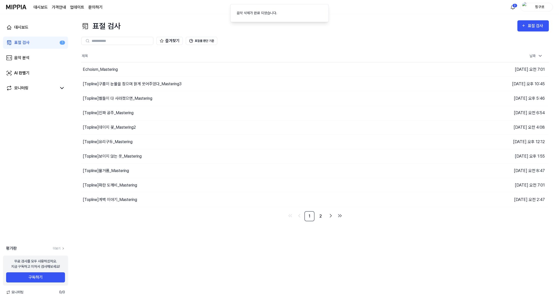
click at [315, 213] on ul "1 2" at bounding box center [315, 216] width 58 height 10
click at [318, 214] on link "2" at bounding box center [320, 216] width 10 height 10
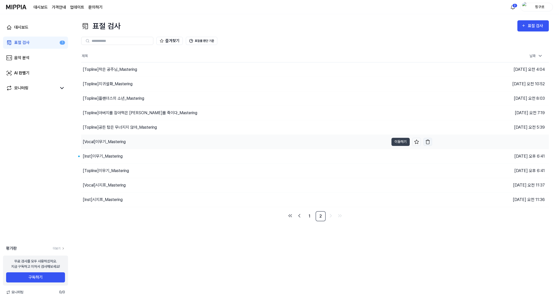
click at [430, 143] on button "button" at bounding box center [427, 142] width 9 height 8
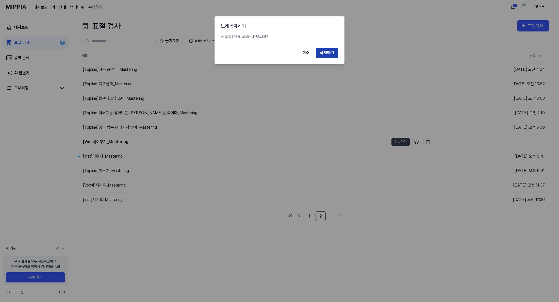
click at [330, 52] on button "삭제하기" at bounding box center [327, 53] width 22 height 10
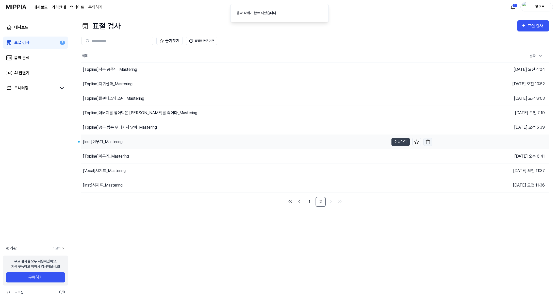
click at [429, 142] on img "button" at bounding box center [427, 141] width 5 height 5
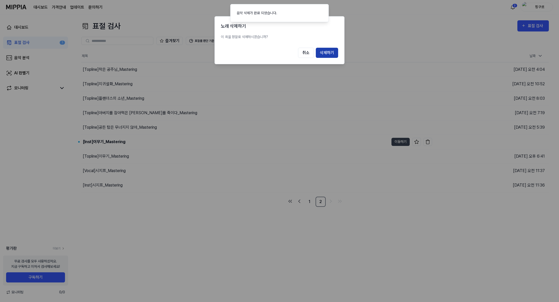
click at [333, 58] on button "삭제하기" at bounding box center [327, 53] width 22 height 10
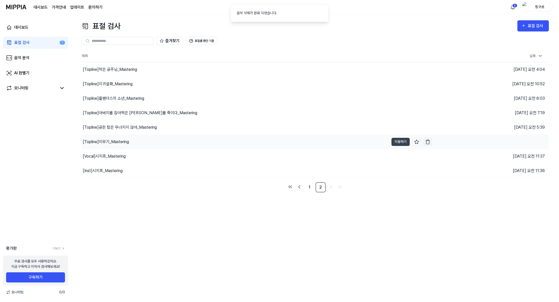
click at [426, 138] on button "button" at bounding box center [427, 142] width 9 height 8
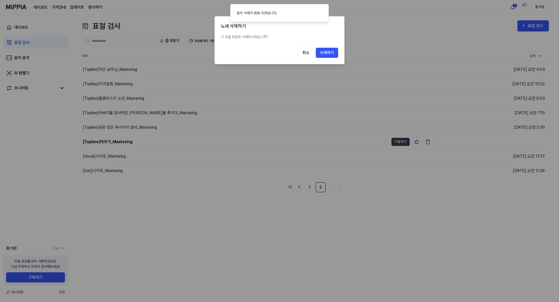
drag, startPoint x: 328, startPoint y: 53, endPoint x: 336, endPoint y: 56, distance: 8.7
click at [328, 53] on button "삭제하기" at bounding box center [327, 53] width 22 height 10
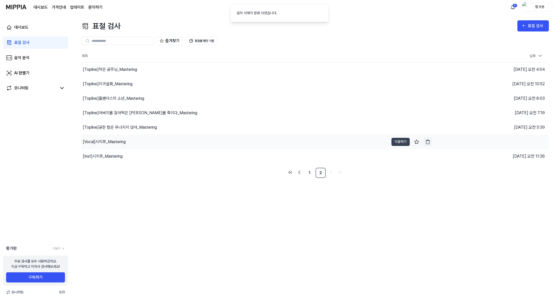
click at [426, 144] on button "button" at bounding box center [427, 142] width 9 height 8
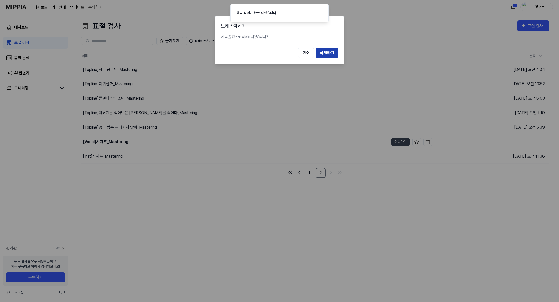
click at [330, 53] on button "삭제하기" at bounding box center [327, 53] width 22 height 10
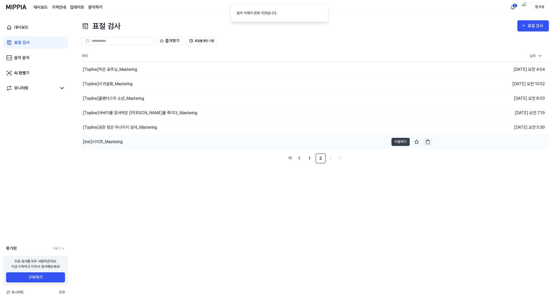
click at [428, 141] on img "button" at bounding box center [427, 141] width 5 height 5
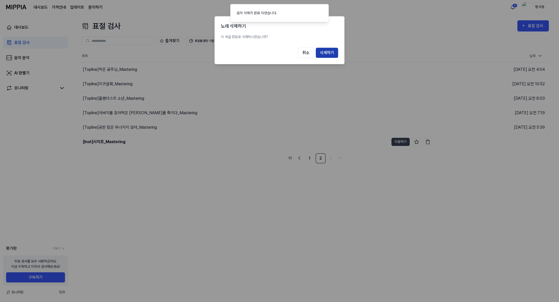
click at [331, 54] on button "삭제하기" at bounding box center [327, 53] width 22 height 10
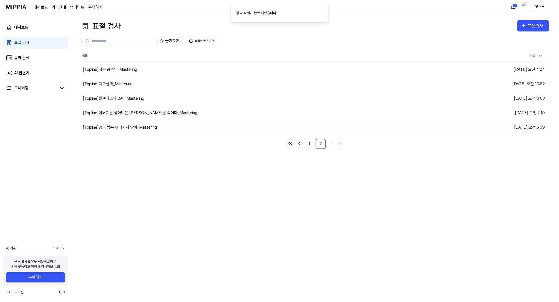
click at [288, 142] on icon "Go to first page" at bounding box center [290, 143] width 6 height 6
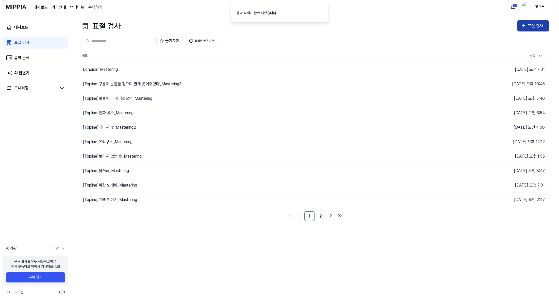
click at [534, 26] on div "표절 검사" at bounding box center [535, 26] width 17 height 7
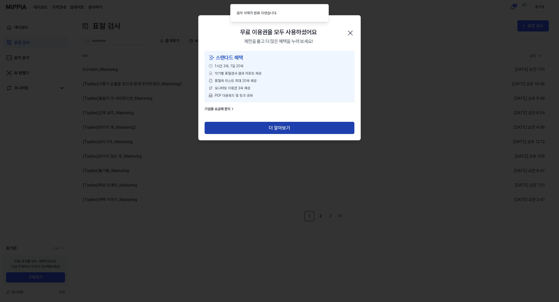
click at [312, 129] on button "더 알아보기" at bounding box center [279, 128] width 150 height 12
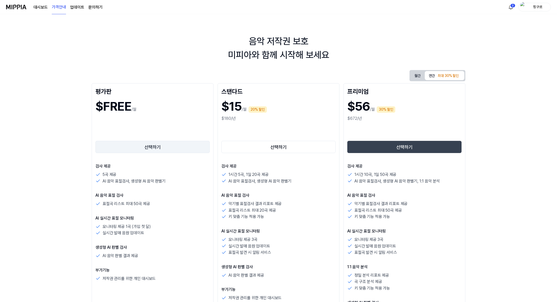
click at [150, 152] on button "선택하기" at bounding box center [152, 147] width 114 height 12
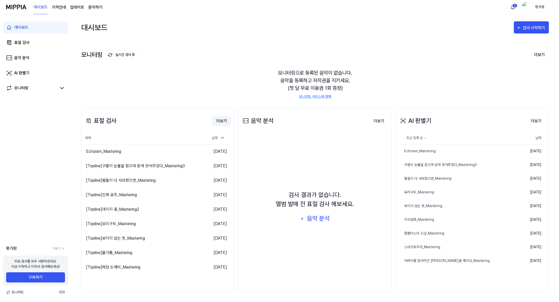
click at [217, 120] on button "더보기" at bounding box center [221, 121] width 19 height 10
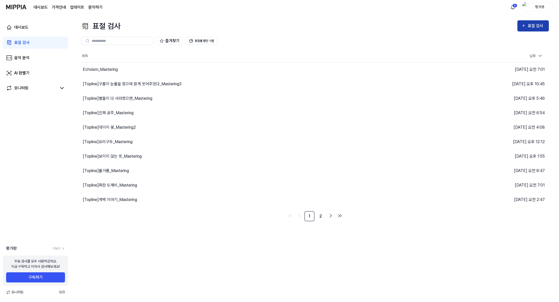
click at [537, 22] on button "표절 검사" at bounding box center [532, 25] width 31 height 11
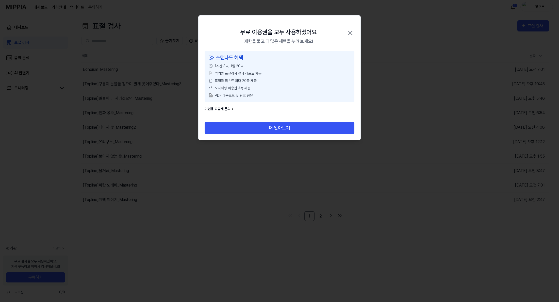
click at [351, 30] on icon "button" at bounding box center [350, 33] width 8 height 8
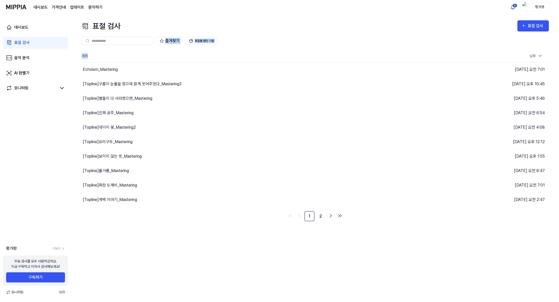
drag, startPoint x: 160, startPoint y: 46, endPoint x: 159, endPoint y: 54, distance: 8.7
click at [162, 54] on div "즐겨찾기 표절률 판단 기준 제목 날짜 Echoism_Mastering 이동하기 2025.07.22 오전 7:01 [Topline] 구름이 눈물…" at bounding box center [314, 127] width 467 height 190
click at [132, 46] on div "즐겨찾기 표절률 판단 기준" at bounding box center [314, 41] width 467 height 18
click at [204, 49] on div "즐겨찾기 표절률 판단 기준" at bounding box center [314, 41] width 467 height 18
click at [206, 42] on button "표절률 판단 기준" at bounding box center [201, 41] width 31 height 8
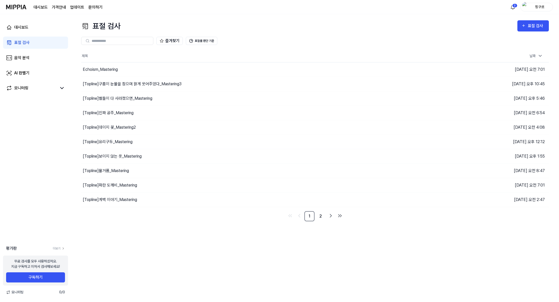
click at [201, 36] on div "즐겨찾기 표절률 판단 기준" at bounding box center [314, 41] width 467 height 18
click at [202, 40] on button "표절률 판단 기준" at bounding box center [201, 41] width 31 height 8
click at [391, 46] on div "즐겨찾기 표절률 판단 기준" at bounding box center [314, 41] width 467 height 18
click at [521, 24] on icon "button" at bounding box center [523, 26] width 4 height 6
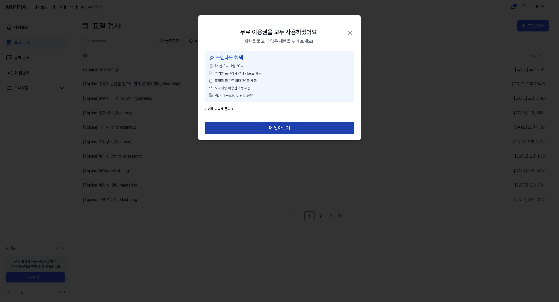
click at [286, 126] on button "더 알아보기" at bounding box center [279, 128] width 150 height 12
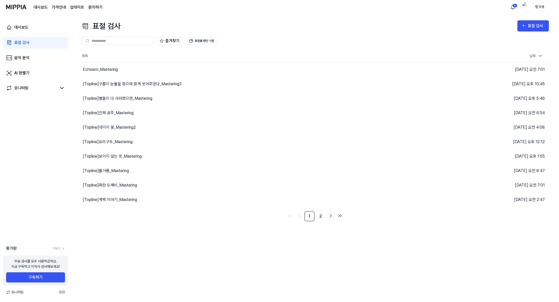
click at [44, 50] on div "대시보드 표절 검사 음악 분석 AI 판별기 모니터링" at bounding box center [35, 57] width 71 height 87
click at [43, 55] on link "음악 분석" at bounding box center [35, 58] width 65 height 12
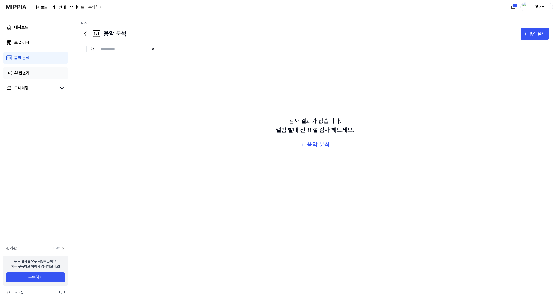
click at [41, 77] on link "AI 판별기" at bounding box center [35, 73] width 65 height 12
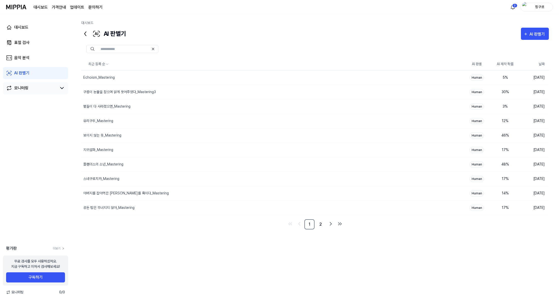
click at [45, 85] on div "모니터링" at bounding box center [35, 88] width 65 height 12
click at [319, 223] on link "2" at bounding box center [320, 224] width 10 height 10
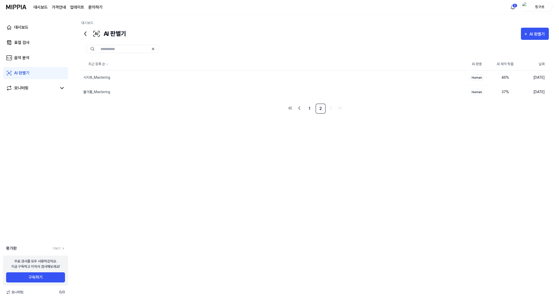
click at [313, 223] on div "최근 등록 순 AI 판별 AI 제작 확률 날짜 시지프_Mastering 삭제 Human 46 % [DATE] 물거품_Mastering 삭제 H…" at bounding box center [314, 156] width 467 height 196
click at [311, 112] on link "1" at bounding box center [309, 109] width 10 height 10
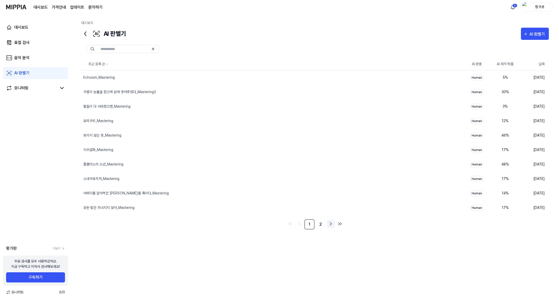
click at [328, 225] on icon "Go to next page" at bounding box center [331, 224] width 6 height 6
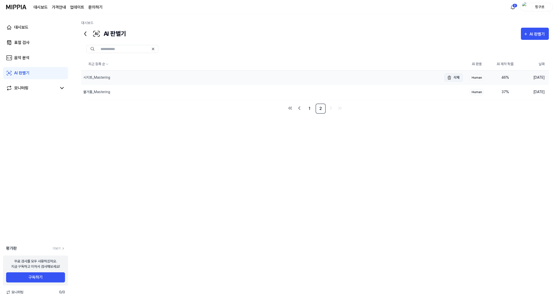
click at [450, 79] on img "button" at bounding box center [449, 78] width 6 height 6
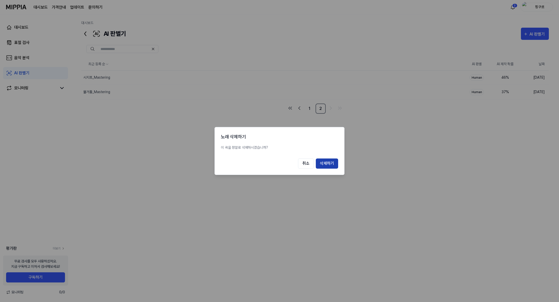
click at [322, 164] on button "삭제하기" at bounding box center [327, 164] width 22 height 10
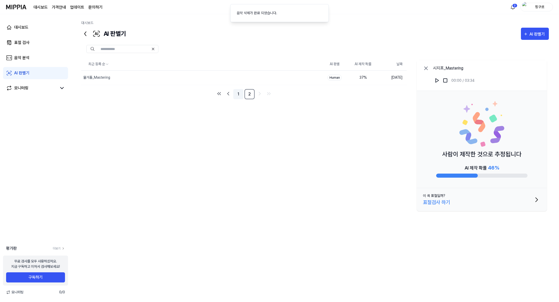
click at [241, 96] on link "1" at bounding box center [238, 94] width 10 height 10
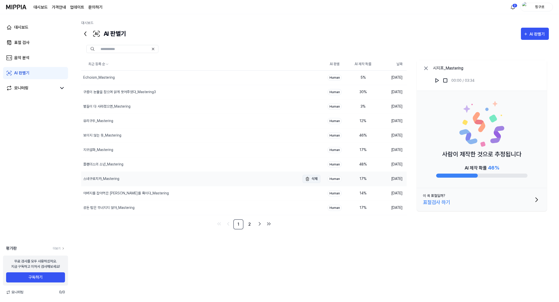
click at [311, 179] on button "삭제" at bounding box center [311, 179] width 18 height 8
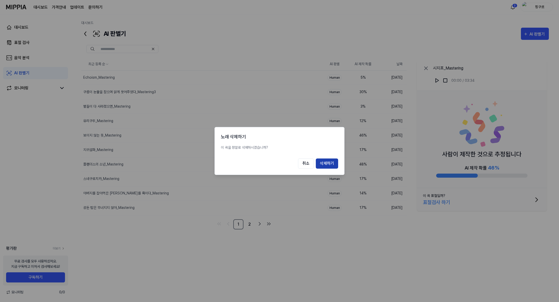
click at [320, 163] on button "삭제하기" at bounding box center [327, 164] width 22 height 10
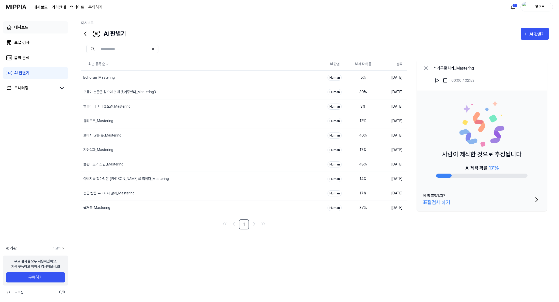
click at [43, 31] on link "대시보드" at bounding box center [35, 27] width 65 height 12
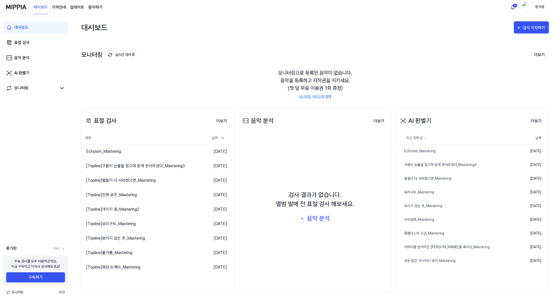
click at [45, 32] on link "대시보드" at bounding box center [35, 27] width 65 height 12
click at [521, 26] on div "검사 시작하기" at bounding box center [531, 28] width 30 height 7
click at [513, 42] on div "표절 검사" at bounding box center [522, 43] width 44 height 7
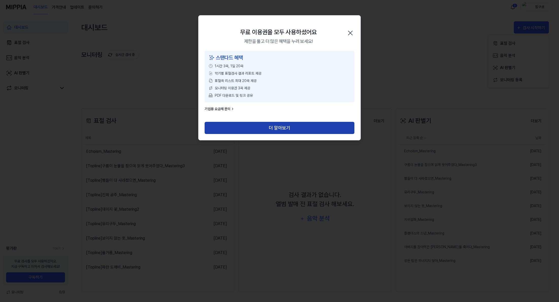
click at [266, 127] on button "더 알아보기" at bounding box center [279, 128] width 150 height 12
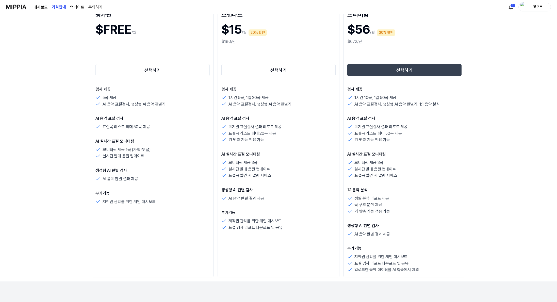
scroll to position [76, 0]
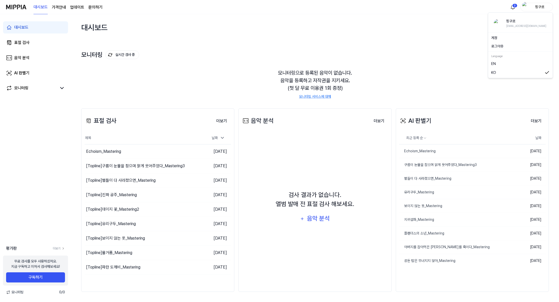
click at [542, 7] on div "핑구르" at bounding box center [539, 7] width 20 height 6
click at [515, 44] on button "로그아웃" at bounding box center [520, 46] width 58 height 5
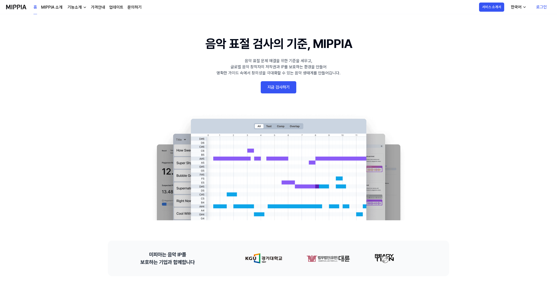
click at [544, 7] on link "로그인" at bounding box center [541, 7] width 19 height 14
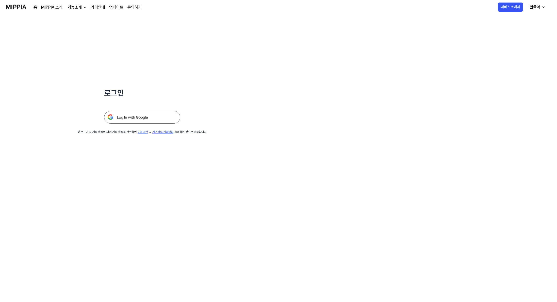
click at [145, 112] on img at bounding box center [142, 117] width 76 height 13
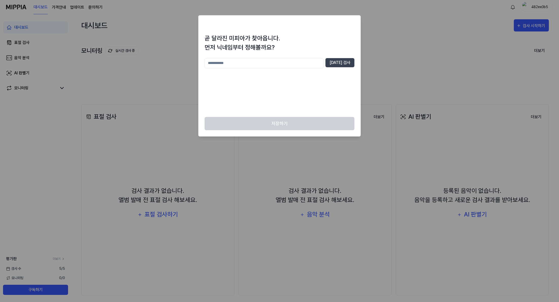
click at [295, 68] on input "text" at bounding box center [263, 63] width 119 height 10
type input "****"
click at [346, 62] on button "[DATE] 검사" at bounding box center [339, 62] width 29 height 9
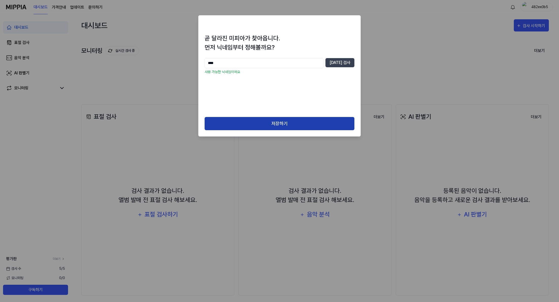
click at [290, 124] on button "저장하기" at bounding box center [279, 123] width 150 height 13
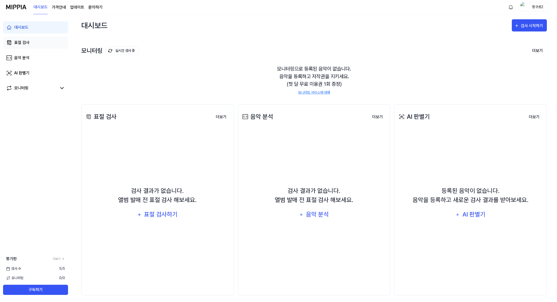
click at [36, 44] on link "표절 검사" at bounding box center [35, 43] width 65 height 12
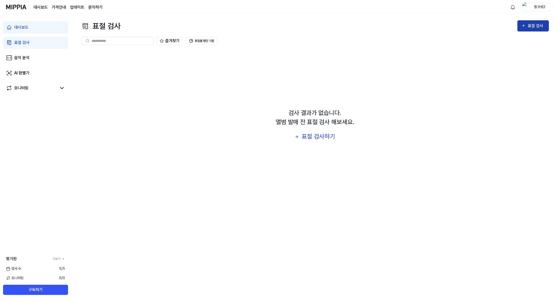
click at [529, 24] on div "표절 검사" at bounding box center [535, 26] width 17 height 7
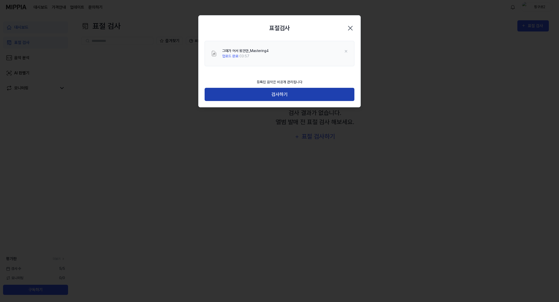
click at [293, 97] on button "검사하기" at bounding box center [279, 94] width 150 height 13
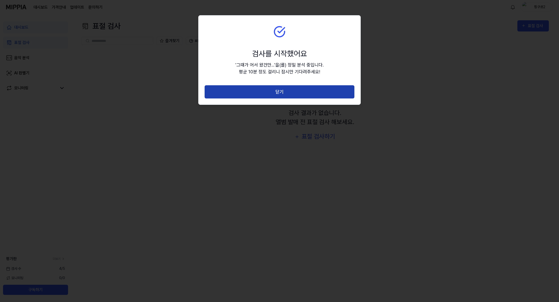
click at [296, 90] on button "닫기" at bounding box center [279, 91] width 150 height 13
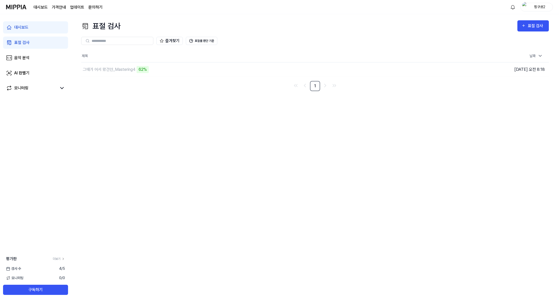
click at [489, 158] on div "표절 검사 표절 검사 표절 검사 음악 분석 AI 판별기 즐겨찾기 표절률 판단 기준 제목 날짜 그때가 어서 왔건만_Mastering4 62% 이…" at bounding box center [315, 158] width 488 height 288
click at [162, 74] on div "그때가 어서 왔건만_Mastering4" at bounding box center [234, 69] width 307 height 14
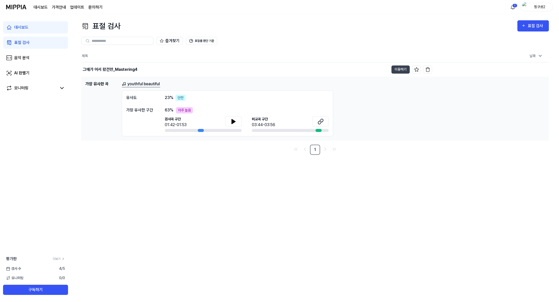
click at [174, 112] on div "63 % 아주 높음" at bounding box center [247, 110] width 164 height 6
click at [138, 83] on link "youthful beautiful" at bounding box center [141, 84] width 38 height 6
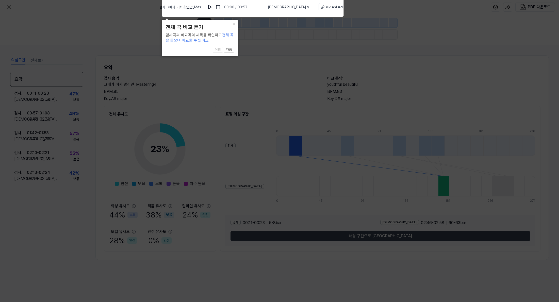
click at [245, 87] on icon at bounding box center [279, 149] width 559 height 304
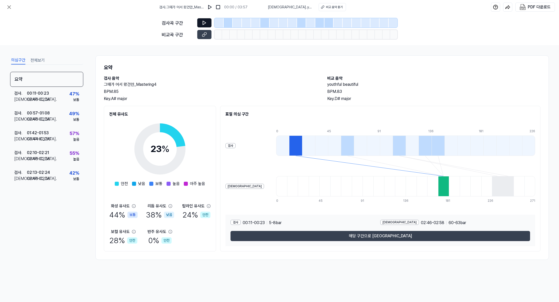
click at [202, 23] on icon at bounding box center [204, 22] width 5 height 5
click at [206, 25] on icon at bounding box center [204, 22] width 5 height 5
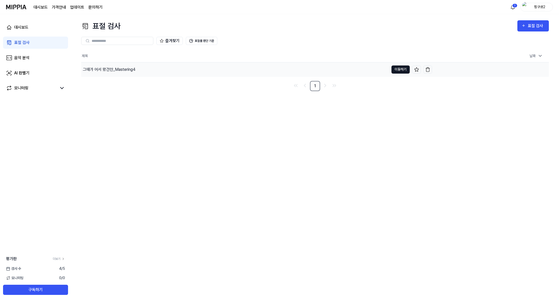
click at [397, 70] on button "이동하기" at bounding box center [400, 69] width 18 height 8
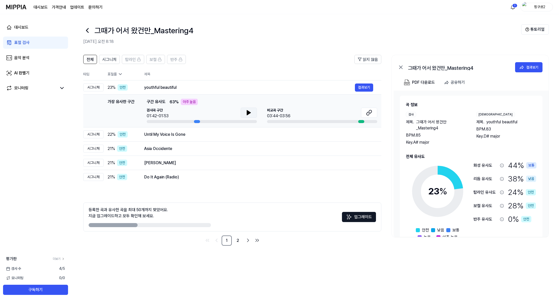
click at [243, 114] on button at bounding box center [249, 113] width 16 height 10
click at [248, 111] on icon at bounding box center [247, 113] width 1 height 4
click at [108, 87] on span "23 %" at bounding box center [112, 87] width 8 height 6
click at [180, 90] on div "youthful beautiful" at bounding box center [249, 87] width 211 height 6
click at [170, 89] on div "youthful beautiful" at bounding box center [249, 87] width 211 height 6
